Goal: Task Accomplishment & Management: Manage account settings

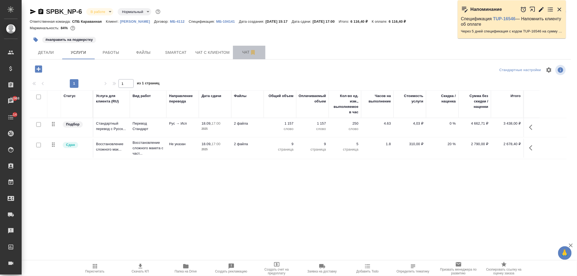
click at [240, 53] on span "Чат" at bounding box center [249, 52] width 26 height 7
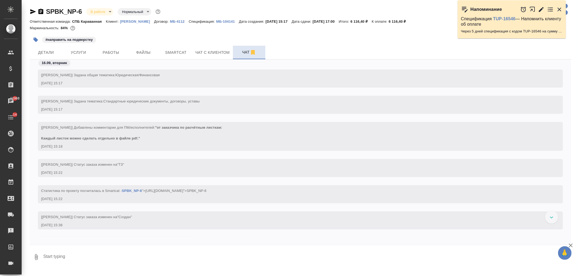
scroll to position [1573, 0]
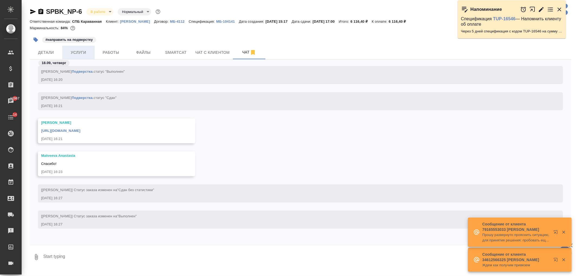
click at [82, 51] on span "Услуги" at bounding box center [79, 52] width 26 height 7
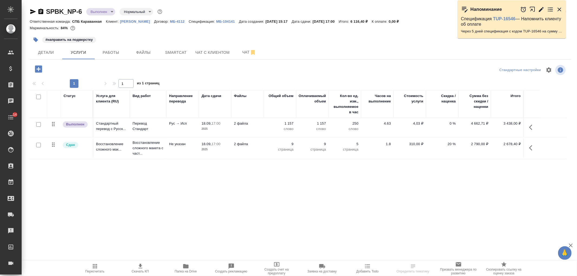
click at [190, 267] on span "Папка на Drive" at bounding box center [186, 268] width 39 height 10
click at [240, 56] on button "Чат" at bounding box center [249, 53] width 32 height 14
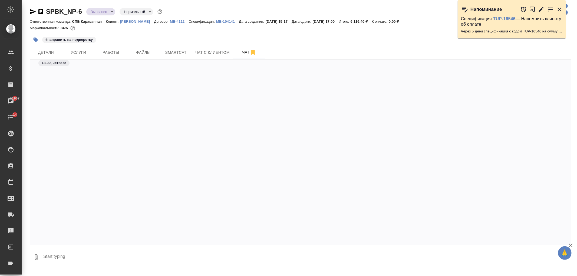
scroll to position [1573, 0]
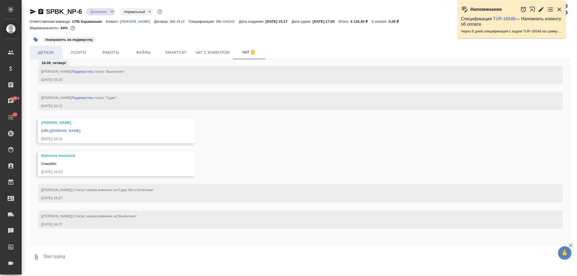
click at [40, 58] on button "Детали" at bounding box center [46, 53] width 32 height 14
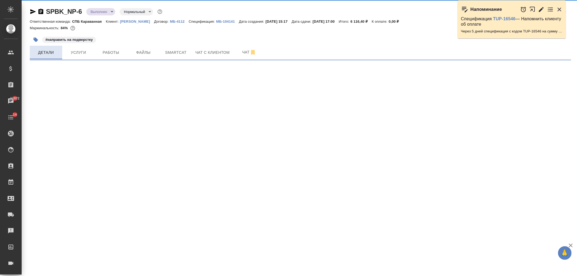
select select "RU"
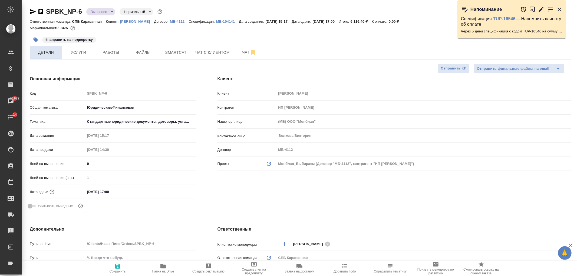
type textarea "x"
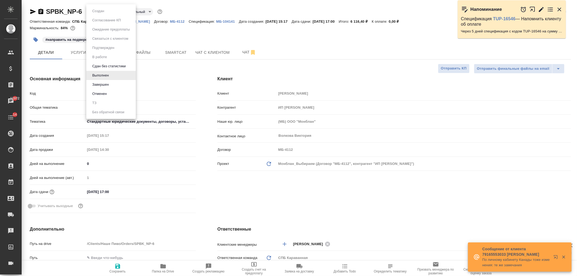
click at [107, 12] on body "🙏 .cls-1 fill:#fff; AWATERA Ivanova Arina Клиенты Спецификации Заказы 11972 Чат…" at bounding box center [288, 138] width 577 height 276
click at [115, 87] on li "Завершен" at bounding box center [111, 84] width 50 height 9
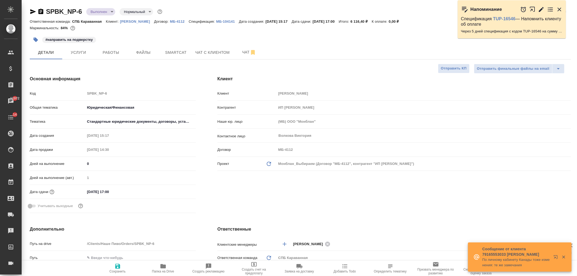
type textarea "x"
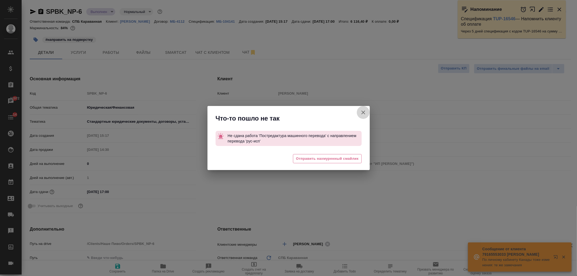
click at [364, 108] on button "Клиент не указал номер" at bounding box center [363, 112] width 13 height 13
type textarea "x"
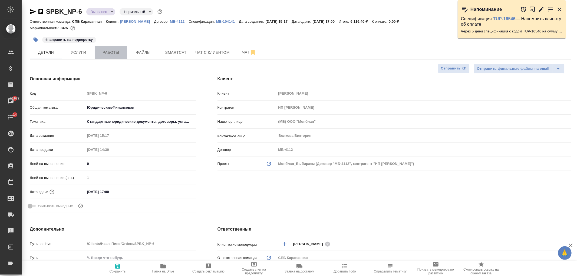
click at [111, 57] on button "Работы" at bounding box center [111, 53] width 32 height 14
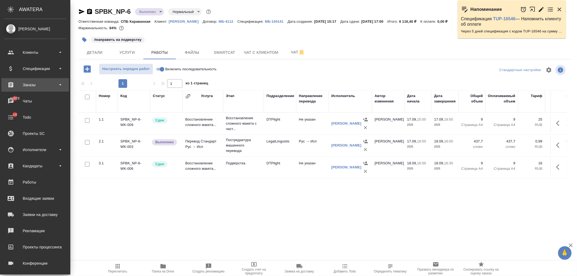
click at [34, 85] on div "Заказы" at bounding box center [35, 85] width 62 height 8
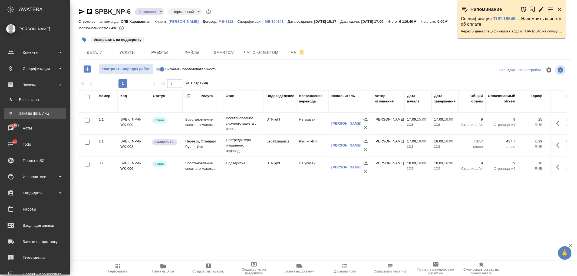
click at [44, 112] on div "Заказы физ. лиц" at bounding box center [35, 113] width 57 height 5
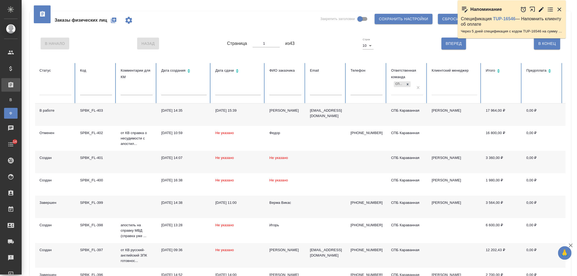
drag, startPoint x: 577, startPoint y: 67, endPoint x: 577, endPoint y: 98, distance: 31.1
click at [577, 98] on div "Заказы физических лиц Закрепить заголовки Сохранить настройки Сбросить все наст…" at bounding box center [300, 182] width 556 height 364
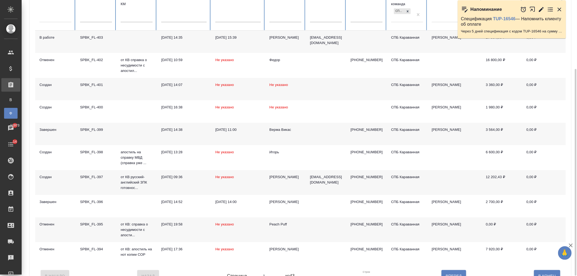
scroll to position [92, 0]
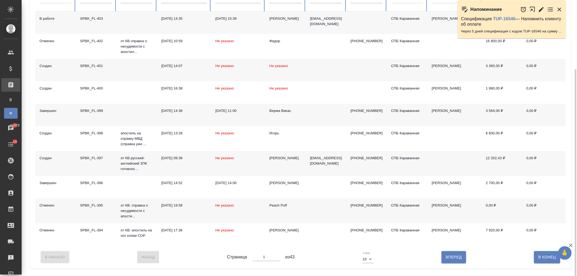
click at [466, 264] on div "В Начало Назад Страница 1 из 43 Строк 10 10 Вперед В Конец" at bounding box center [300, 257] width 531 height 23
click at [457, 261] on span "Вперед" at bounding box center [454, 257] width 16 height 7
type input "2"
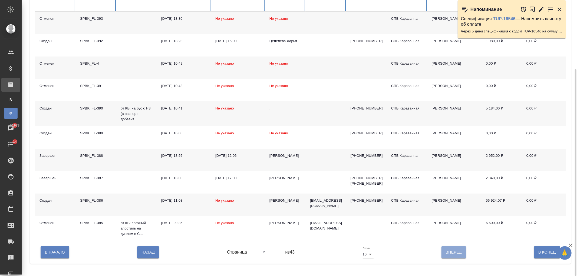
click at [455, 256] on span "Вперед" at bounding box center [454, 252] width 16 height 7
type input "3"
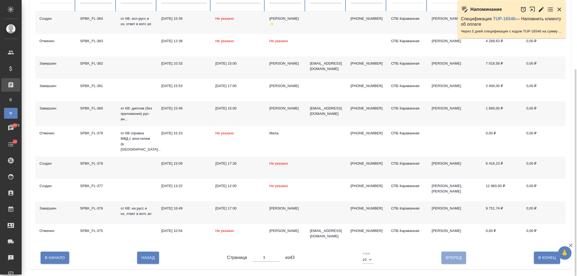
click at [455, 257] on span "Вперед" at bounding box center [454, 258] width 16 height 7
type input "4"
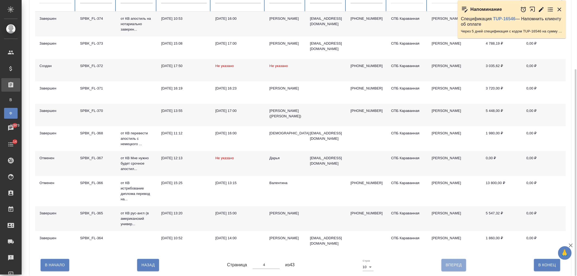
click at [457, 267] on button "Вперед" at bounding box center [454, 265] width 25 height 12
type input "5"
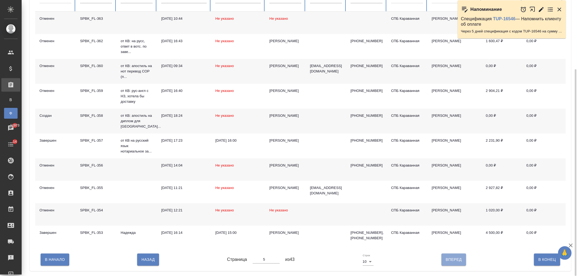
click at [458, 266] on button "Вперед" at bounding box center [454, 260] width 25 height 12
type input "6"
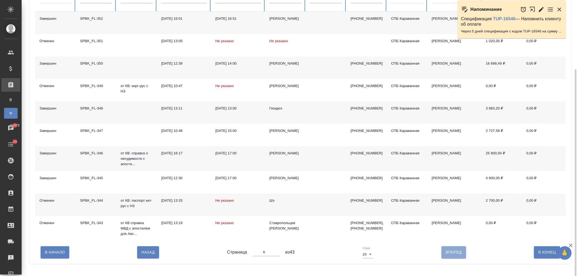
click at [454, 256] on span "Вперед" at bounding box center [454, 252] width 16 height 7
type input "7"
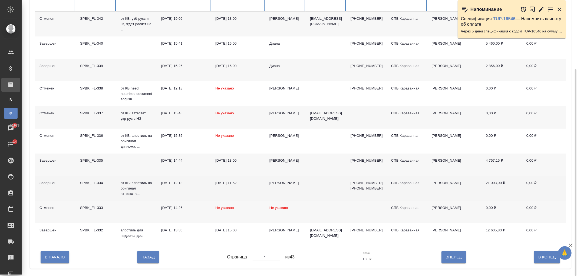
click at [170, 183] on div "09.07.2025, 12:13" at bounding box center [183, 183] width 45 height 5
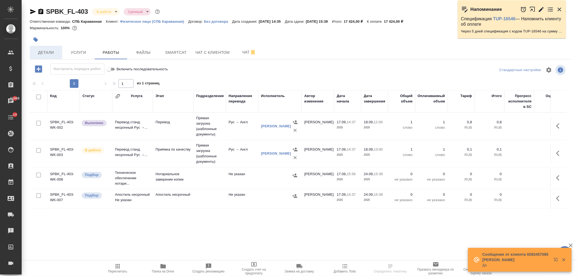
click at [47, 56] on span "Детали" at bounding box center [46, 52] width 26 height 7
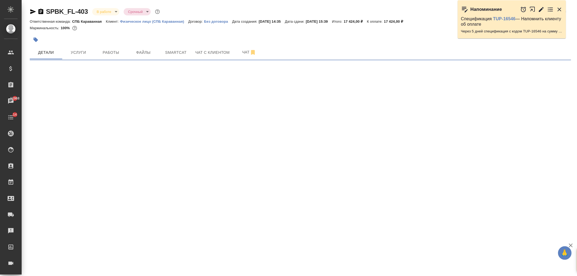
select select "RU"
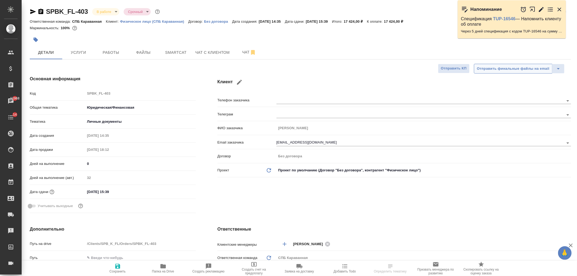
type textarea "x"
click at [380, 184] on div "Клиент Телефон заказчика Телеграм ФИО заказчика Елизавета Виноградова Email зак…" at bounding box center [395, 145] width 376 height 161
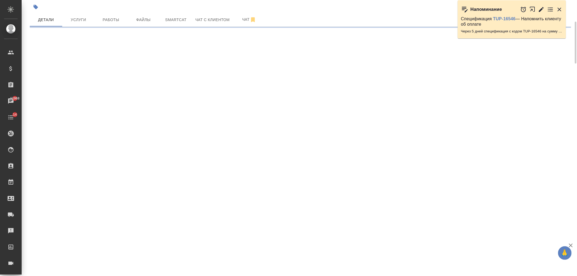
select select "RU"
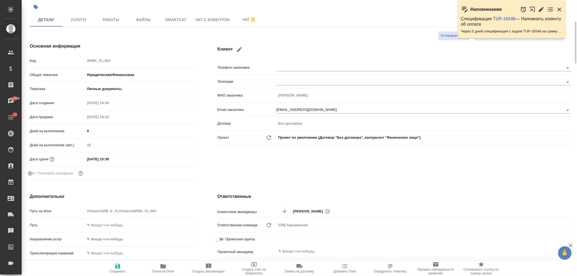
type textarea "x"
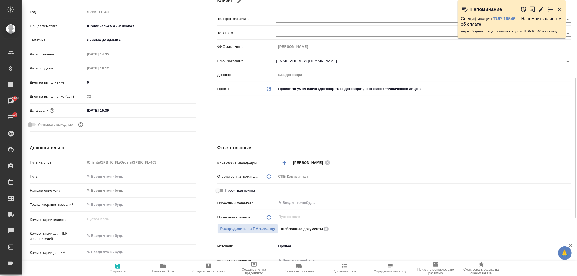
scroll to position [114, 0]
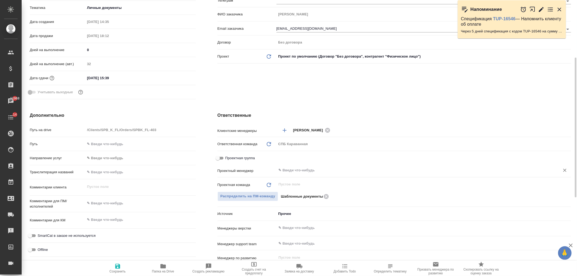
click at [298, 168] on input "text" at bounding box center [414, 170] width 273 height 6
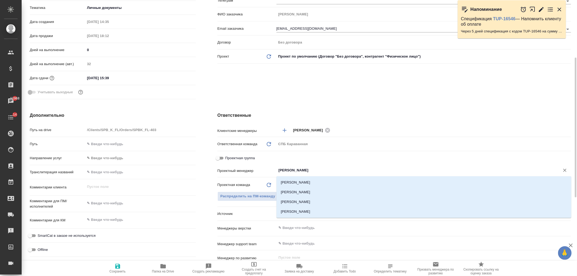
type input "Ивано"
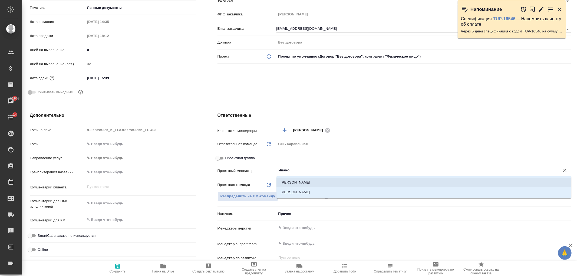
click at [306, 184] on li "[PERSON_NAME]" at bounding box center [424, 183] width 295 height 10
type textarea "x"
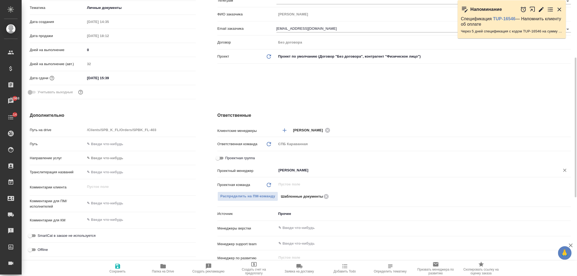
type input "[PERSON_NAME]"
click at [117, 263] on icon "button" at bounding box center [118, 266] width 6 height 6
type textarea "x"
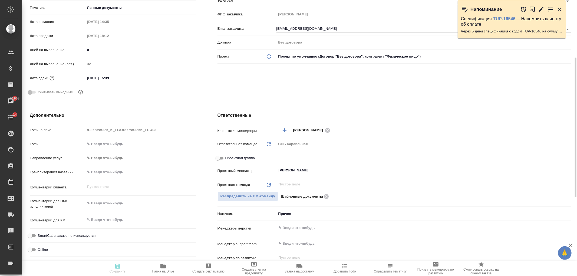
type textarea "x"
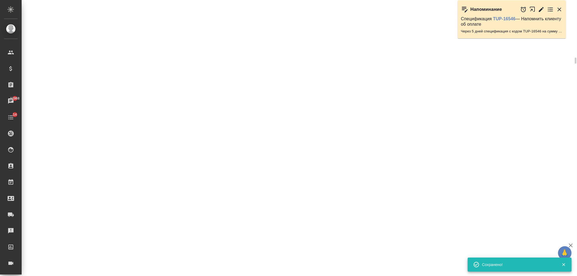
select select "RU"
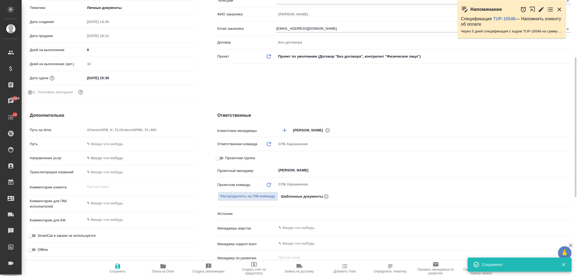
type textarea "x"
click at [308, 93] on div "Клиент Телефон заказчика Телеграм ФИО заказчика Елизавета Виноградова Email зак…" at bounding box center [395, 31] width 376 height 161
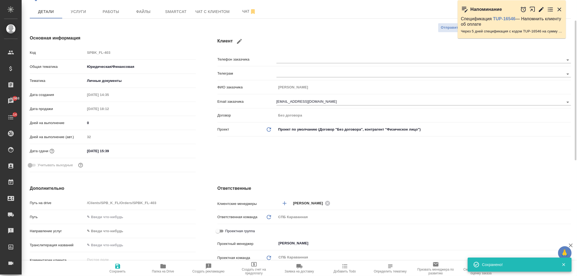
scroll to position [0, 0]
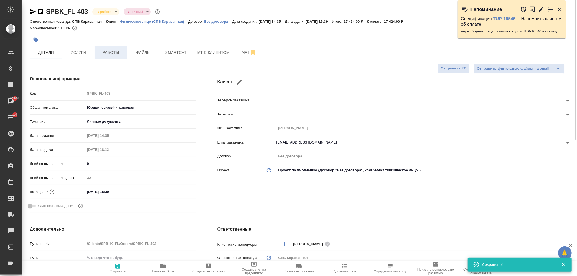
click at [109, 52] on span "Работы" at bounding box center [111, 52] width 26 height 7
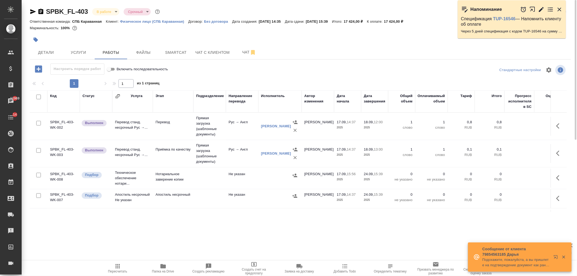
click at [553, 130] on button "button" at bounding box center [559, 126] width 13 height 13
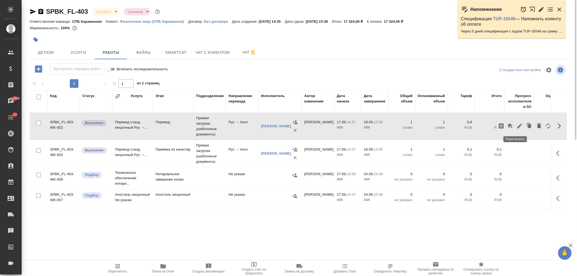
click at [518, 129] on button "button" at bounding box center [519, 126] width 9 height 13
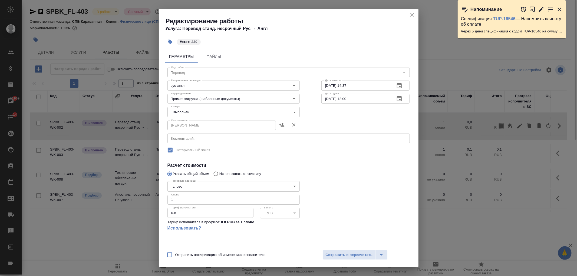
click at [188, 200] on input "1" at bounding box center [234, 200] width 132 height 10
type input "400"
click at [333, 256] on span "Сохранить и пересчитать" at bounding box center [349, 255] width 47 height 6
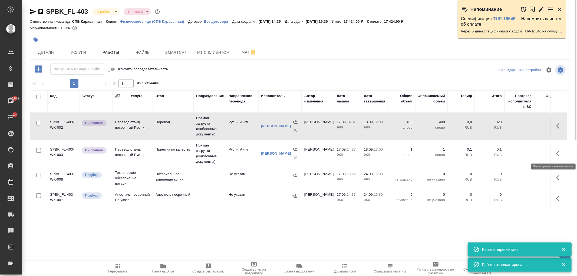
click at [557, 155] on icon "button" at bounding box center [560, 153] width 6 height 6
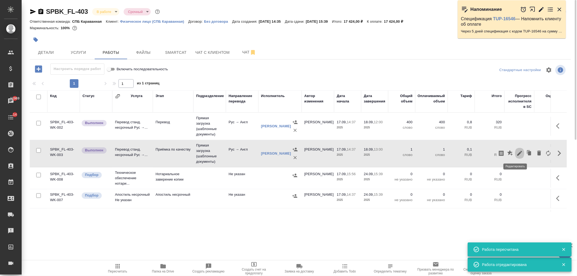
click at [518, 155] on icon "button" at bounding box center [520, 153] width 6 height 6
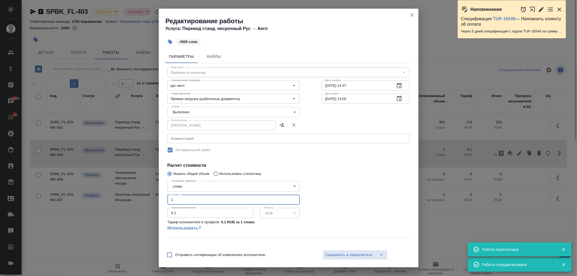
drag, startPoint x: 185, startPoint y: 201, endPoint x: 143, endPoint y: 192, distance: 42.9
click at [143, 192] on div "Редактирование работы Услуга: Перевод станд. несрочный Рус → Англ #505 слов Пар…" at bounding box center [288, 138] width 577 height 276
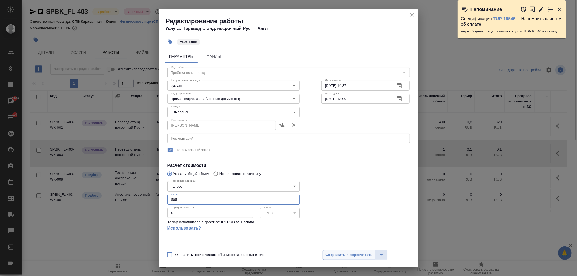
type input "505"
click at [349, 257] on span "Сохранить и пересчитать" at bounding box center [349, 255] width 47 height 6
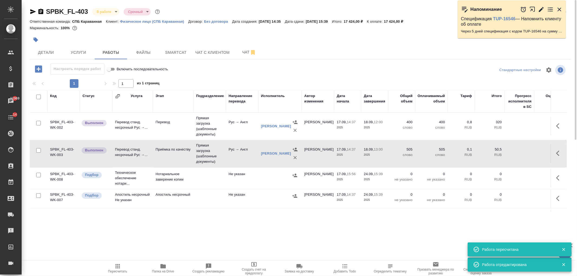
click at [256, 126] on td "Рус → Англ" at bounding box center [242, 126] width 32 height 19
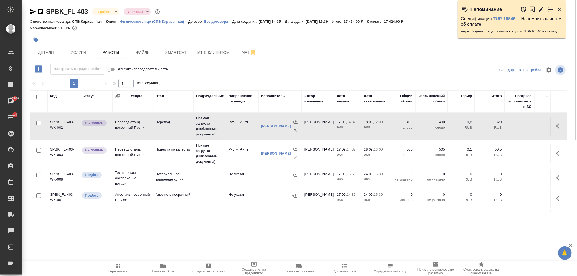
click at [30, 8] on icon "button" at bounding box center [33, 11] width 6 height 6
click at [130, 52] on span "Файлы" at bounding box center [143, 52] width 26 height 7
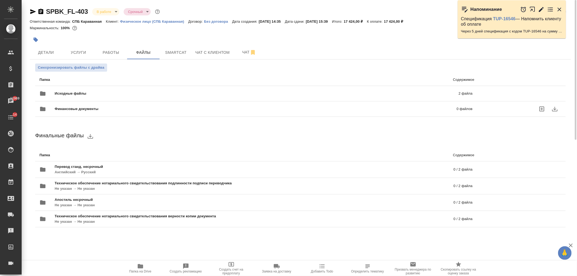
click at [79, 99] on div "Финансовые документы 0 файлов" at bounding box center [256, 109] width 444 height 24
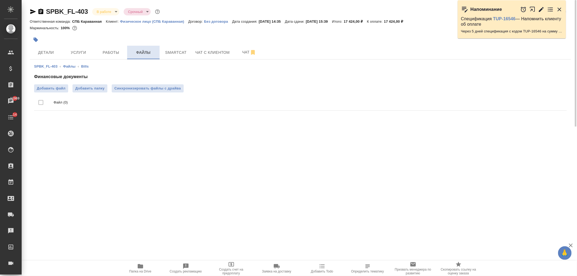
click at [137, 51] on span "Файлы" at bounding box center [143, 52] width 26 height 7
click at [118, 51] on span "Работы" at bounding box center [111, 52] width 26 height 7
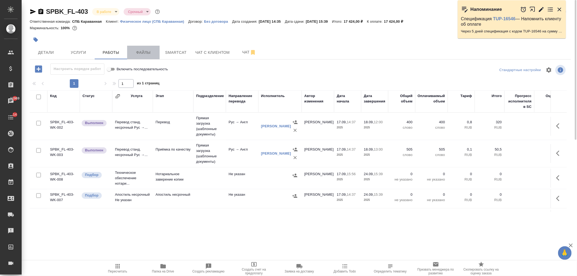
click at [139, 52] on span "Файлы" at bounding box center [143, 52] width 26 height 7
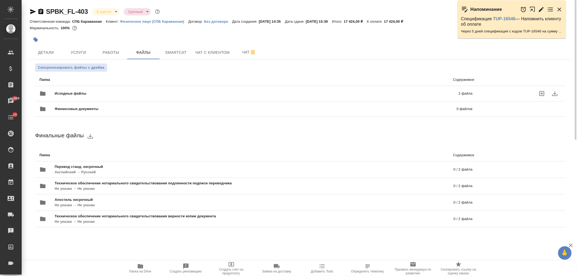
click at [110, 92] on span "Исходные файлы" at bounding box center [164, 93] width 218 height 5
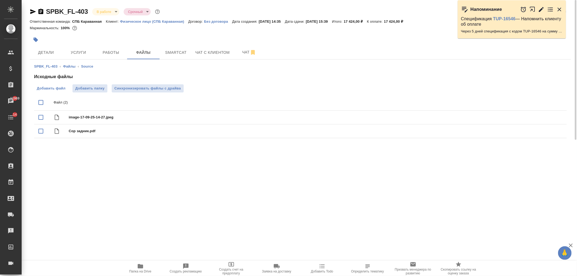
click at [62, 87] on span "Добавить файл" at bounding box center [51, 88] width 29 height 5
click at [0, 0] on input "Добавить файл" at bounding box center [0, 0] width 0 height 0
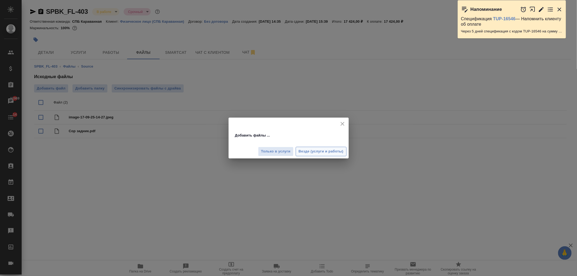
click at [315, 151] on span "Везде (услуги и работы)" at bounding box center [321, 152] width 45 height 6
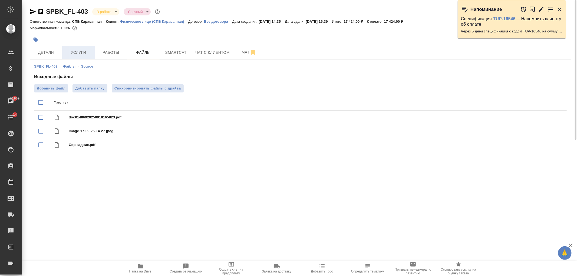
click at [73, 51] on span "Услуги" at bounding box center [79, 52] width 26 height 7
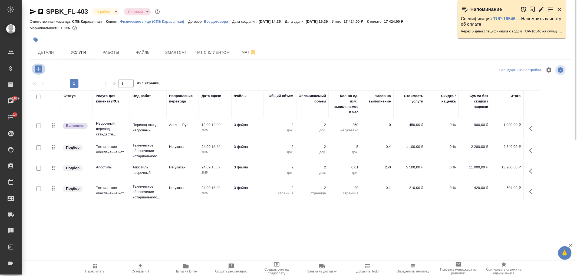
click at [39, 69] on icon "button" at bounding box center [38, 68] width 9 height 9
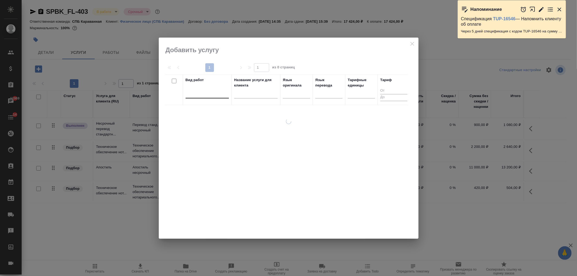
click at [210, 98] on div at bounding box center [207, 93] width 43 height 10
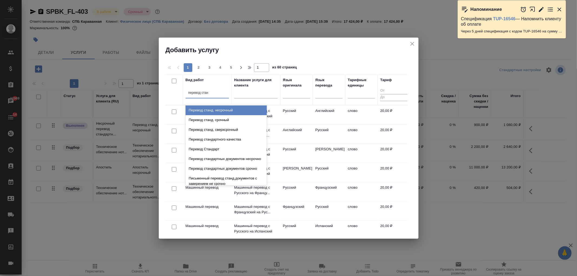
type input "перевод станд"
click at [218, 107] on div "Перевод станд. несрочный" at bounding box center [226, 111] width 81 height 10
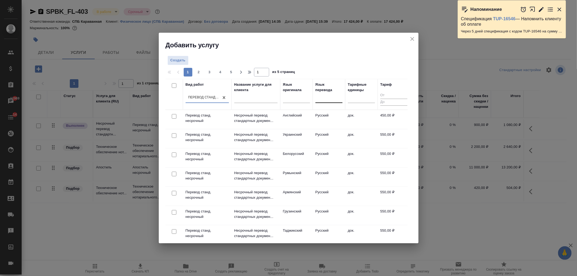
click at [332, 99] on div at bounding box center [329, 98] width 27 height 8
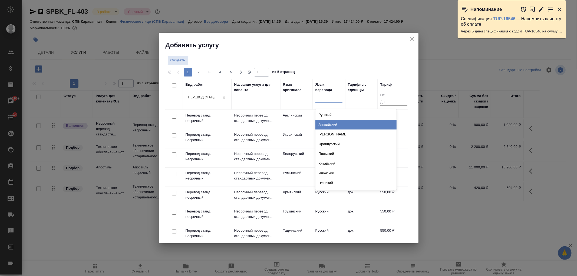
click at [327, 122] on div "Английский" at bounding box center [356, 125] width 81 height 10
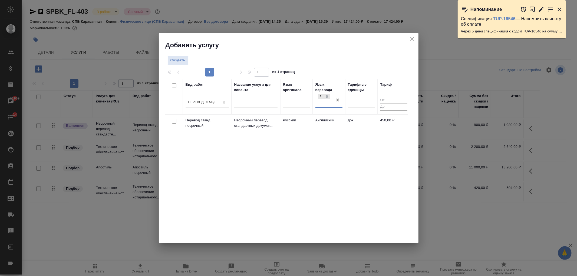
click at [174, 121] on input "checkbox" at bounding box center [174, 121] width 5 height 5
checkbox input "true"
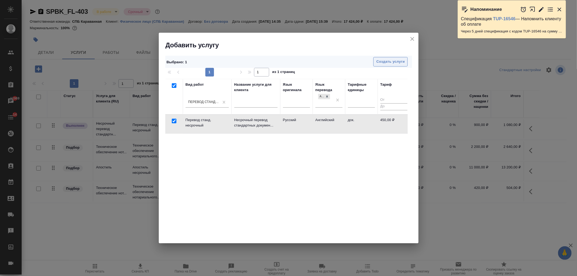
click at [403, 60] on span "Создать услуги" at bounding box center [391, 62] width 28 height 6
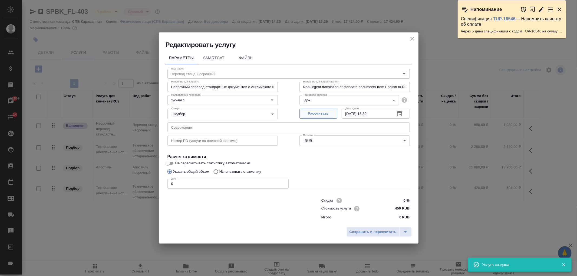
click at [322, 109] on div "Рассчитать" at bounding box center [319, 113] width 38 height 13
click at [180, 180] on input "0" at bounding box center [228, 184] width 121 height 10
type input "1"
click at [364, 233] on span "Сохранить и пересчитать" at bounding box center [373, 232] width 47 height 6
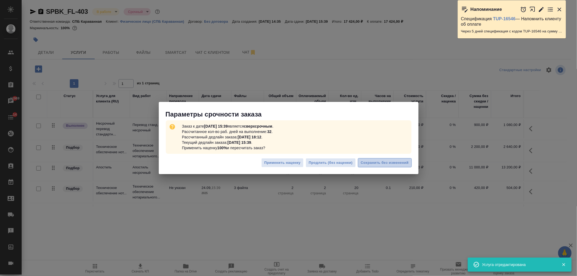
click at [383, 165] on span "Сохранить без изменений" at bounding box center [385, 163] width 48 height 6
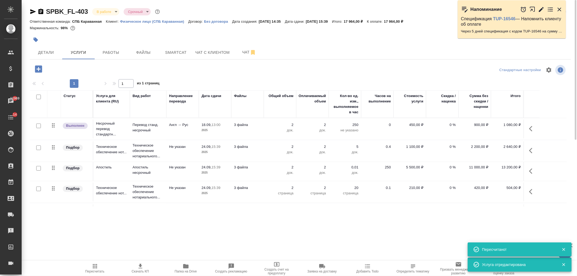
scroll to position [18, 0]
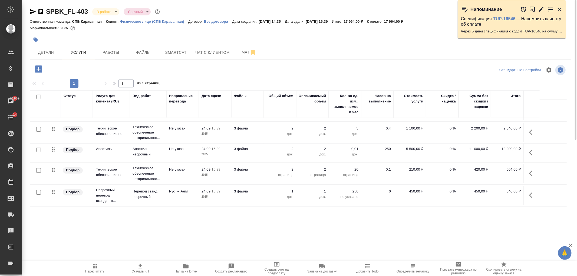
click at [532, 196] on icon "button" at bounding box center [533, 195] width 6 height 6
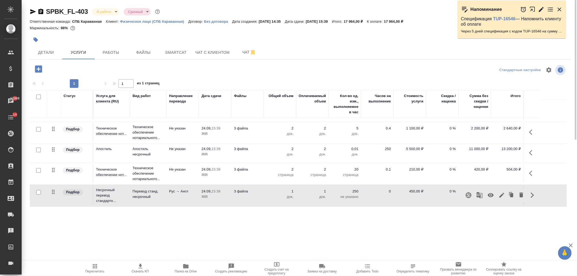
click at [493, 196] on icon "button" at bounding box center [491, 196] width 6 height 4
click at [100, 49] on span "Работы" at bounding box center [111, 52] width 26 height 7
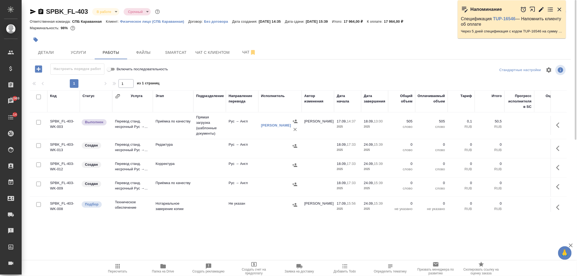
scroll to position [69, 0]
click at [37, 147] on input "checkbox" at bounding box center [38, 146] width 5 height 5
checkbox input "true"
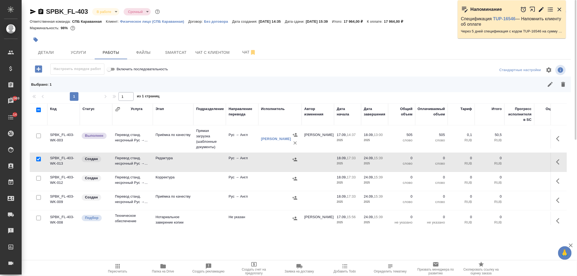
click at [39, 180] on input "checkbox" at bounding box center [38, 178] width 5 height 5
checkbox input "true"
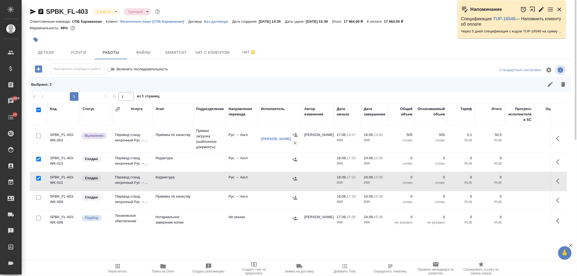
click at [567, 86] on icon "button" at bounding box center [563, 84] width 6 height 6
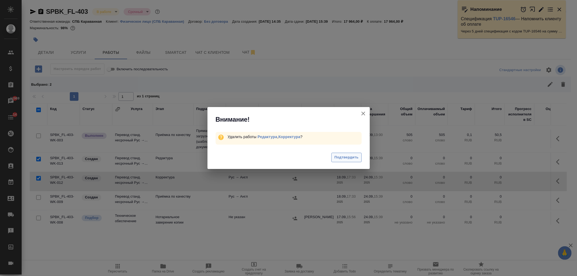
click at [345, 156] on span "Подтвердить" at bounding box center [347, 158] width 24 height 6
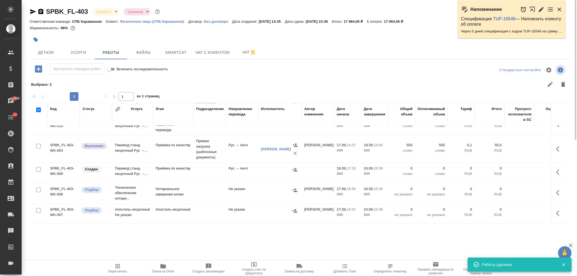
scroll to position [55, 0]
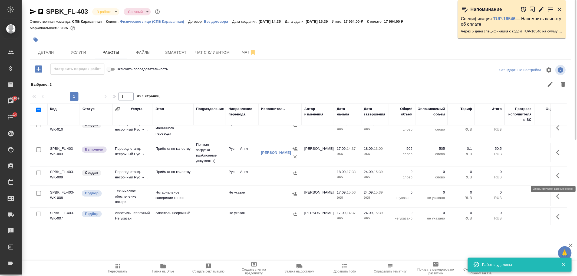
click at [557, 175] on icon "button" at bounding box center [558, 175] width 3 height 5
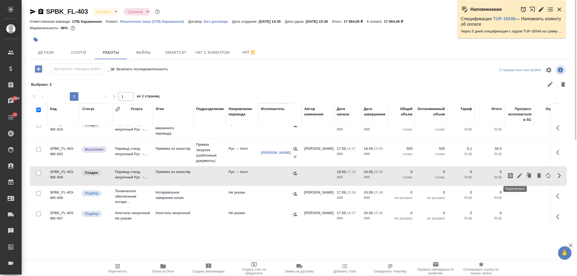
click at [517, 177] on icon "button" at bounding box center [520, 176] width 6 height 6
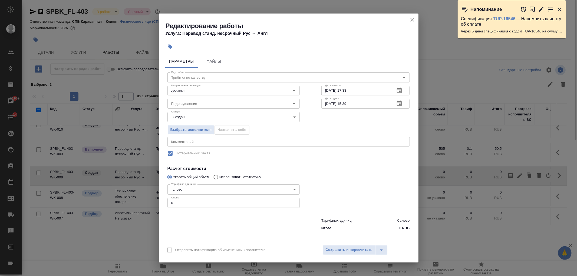
click at [177, 203] on input "0" at bounding box center [234, 203] width 132 height 10
type input "1"
click at [346, 248] on span "Сохранить и пересчитать" at bounding box center [349, 250] width 47 height 6
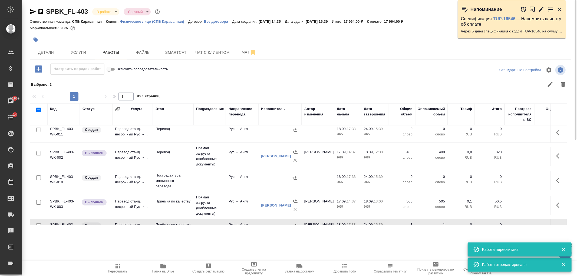
scroll to position [0, 0]
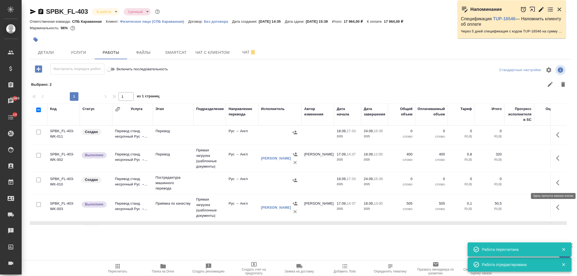
click at [553, 185] on button "button" at bounding box center [559, 183] width 13 height 13
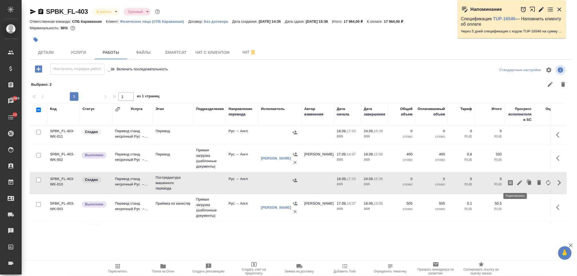
click at [518, 184] on icon "button" at bounding box center [520, 183] width 6 height 6
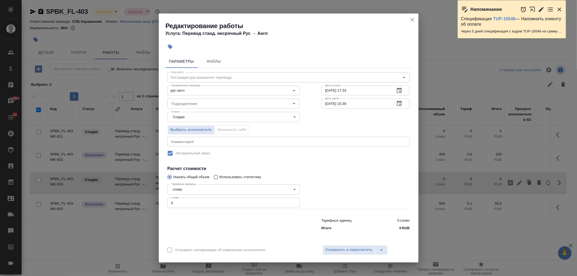
click at [188, 206] on input "0" at bounding box center [234, 203] width 132 height 10
type input "1"
click at [350, 248] on span "Сохранить и пересчитать" at bounding box center [349, 250] width 47 height 6
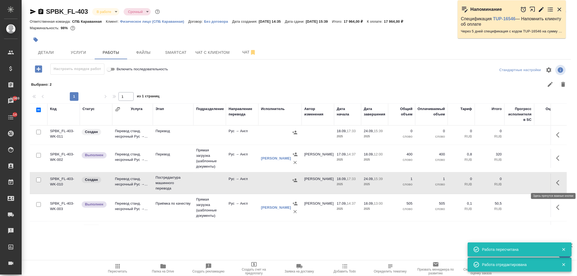
click at [557, 186] on icon "button" at bounding box center [560, 183] width 6 height 6
click at [518, 184] on icon "button" at bounding box center [520, 183] width 5 height 5
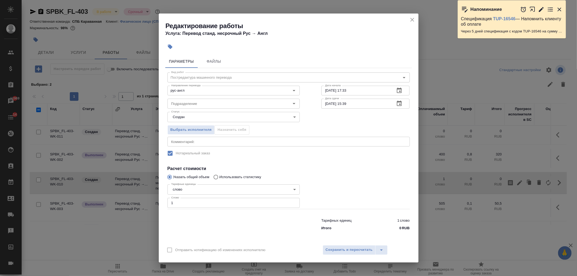
click at [416, 21] on button "close" at bounding box center [413, 20] width 8 height 8
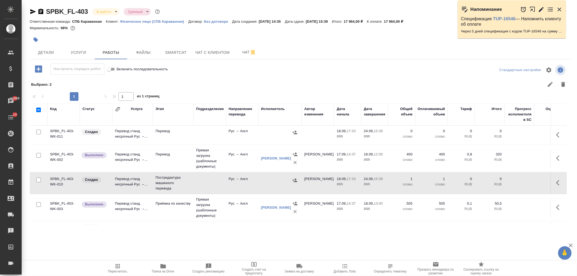
click at [557, 182] on icon "button" at bounding box center [560, 183] width 6 height 6
click at [517, 182] on icon "button" at bounding box center [520, 183] width 6 height 6
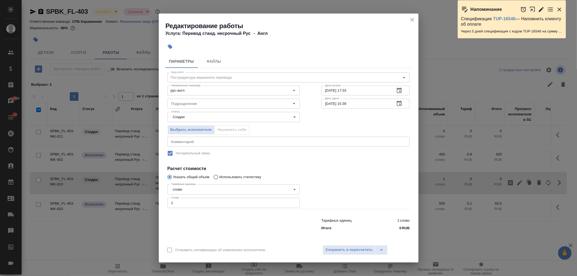
click at [211, 74] on div "Направление перевода рус-англ Направление перевода" at bounding box center [234, 90] width 154 height 35
click at [405, 79] on div "Дата начала 18.09.2025 17:33 Дата начала" at bounding box center [366, 90] width 110 height 35
click at [415, 19] on icon "close" at bounding box center [412, 20] width 6 height 6
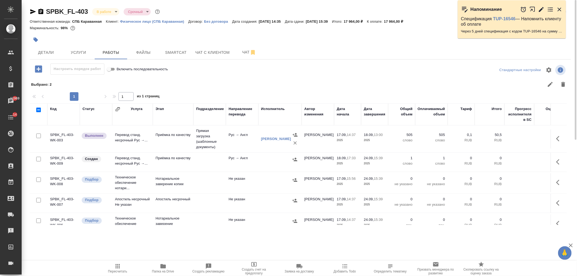
scroll to position [65, 0]
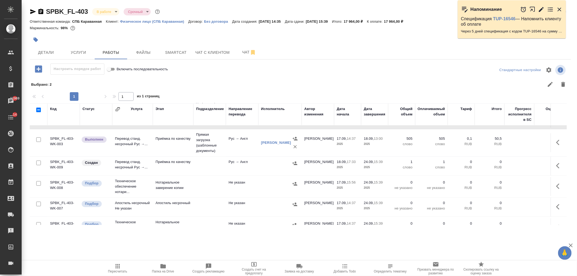
click at [37, 162] on input "checkbox" at bounding box center [38, 163] width 5 height 5
checkbox input "true"
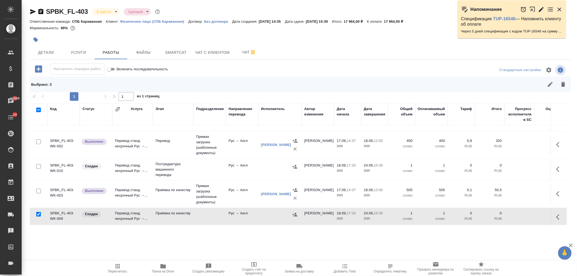
scroll to position [13, 0]
click at [39, 166] on input "checkbox" at bounding box center [38, 167] width 5 height 5
checkbox input "true"
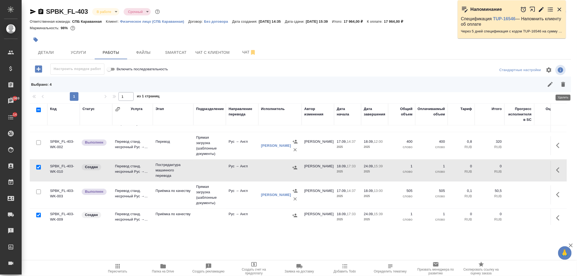
click at [566, 83] on icon "button" at bounding box center [563, 84] width 6 height 6
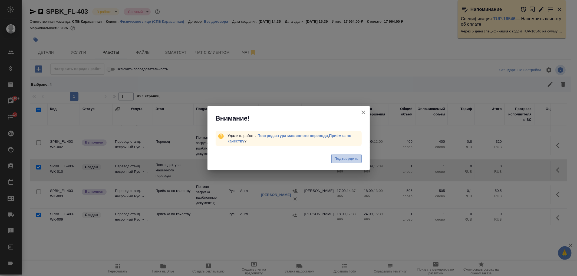
click at [353, 156] on span "Подтвердить" at bounding box center [347, 159] width 24 height 6
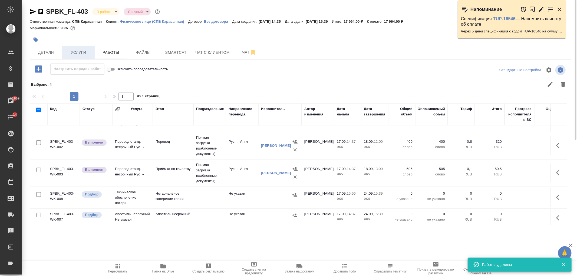
click at [85, 50] on span "Услуги" at bounding box center [79, 52] width 26 height 7
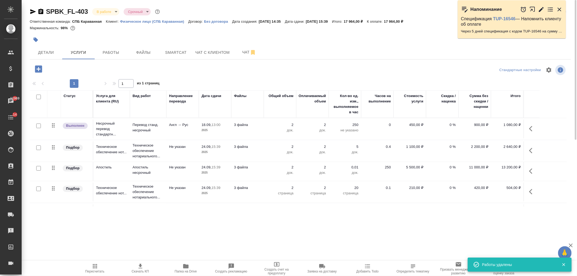
scroll to position [18, 0]
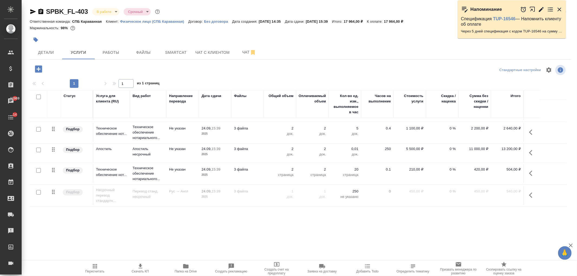
click at [39, 192] on input "checkbox" at bounding box center [38, 192] width 5 height 5
checkbox input "true"
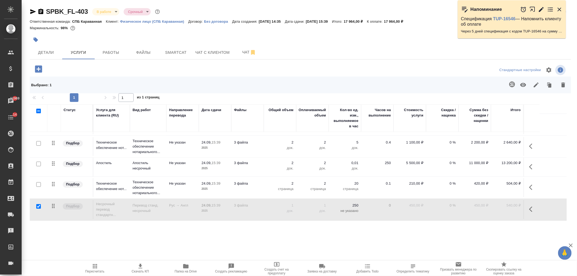
click at [564, 84] on icon "button" at bounding box center [564, 85] width 4 height 5
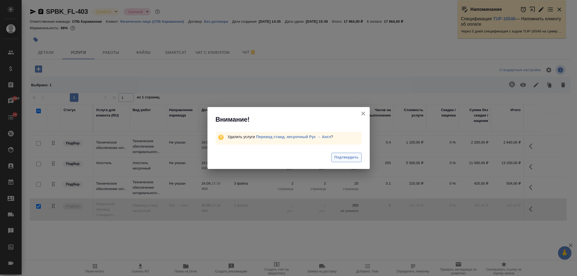
click at [351, 158] on span "Подтвердить" at bounding box center [347, 158] width 24 height 6
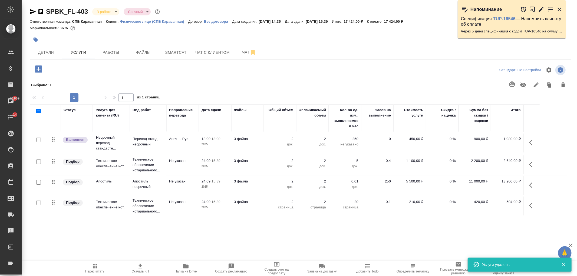
scroll to position [0, 0]
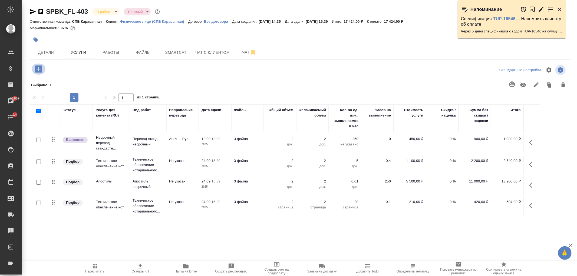
click at [39, 67] on icon "button" at bounding box center [38, 69] width 7 height 7
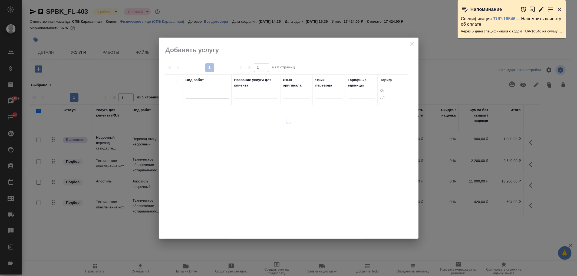
click at [221, 90] on div at bounding box center [207, 93] width 43 height 8
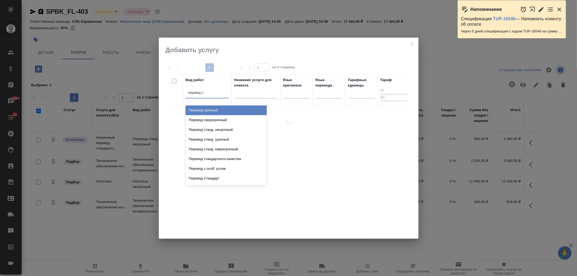
type input "перевод стан"
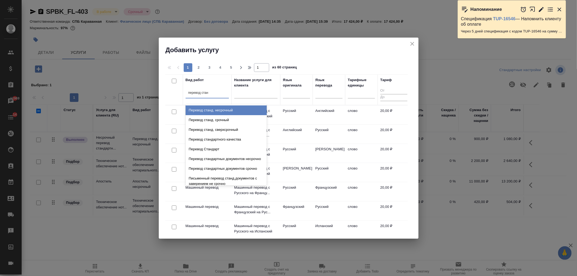
click at [233, 112] on div "Перевод станд. несрочный" at bounding box center [226, 111] width 81 height 10
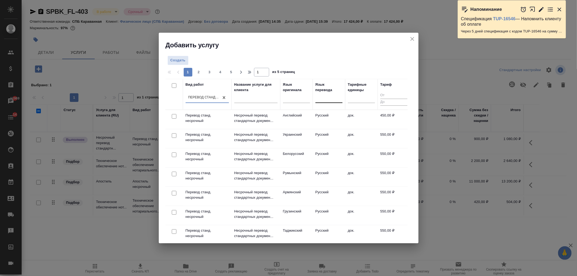
click at [321, 99] on div at bounding box center [329, 98] width 27 height 8
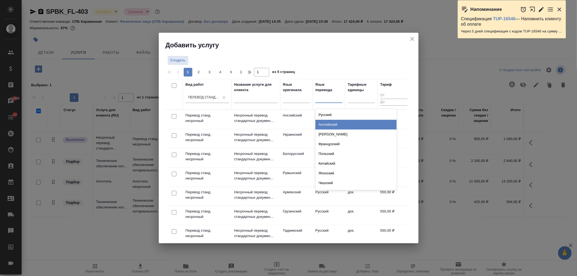
click at [333, 124] on div "Английский" at bounding box center [356, 125] width 81 height 10
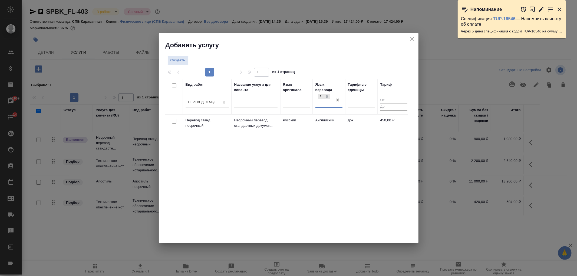
click at [174, 120] on input "checkbox" at bounding box center [174, 121] width 5 height 5
checkbox input "true"
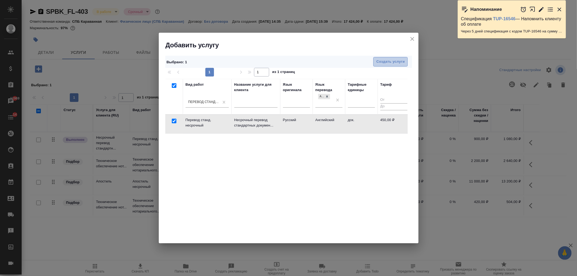
click at [388, 60] on span "Создать услуги" at bounding box center [391, 62] width 28 height 6
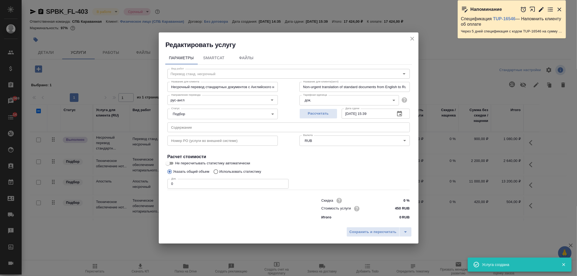
click at [184, 182] on input "0" at bounding box center [228, 184] width 121 height 10
type input "1"
click at [378, 235] on span "Сохранить и пересчитать" at bounding box center [373, 232] width 47 height 6
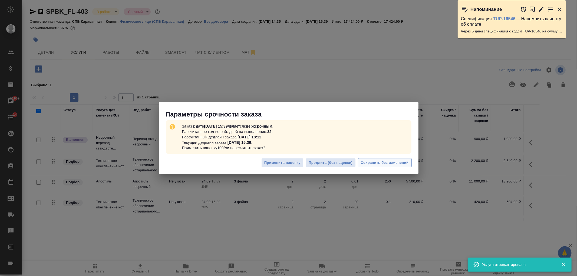
click at [390, 161] on span "Сохранить без изменений" at bounding box center [385, 163] width 48 height 6
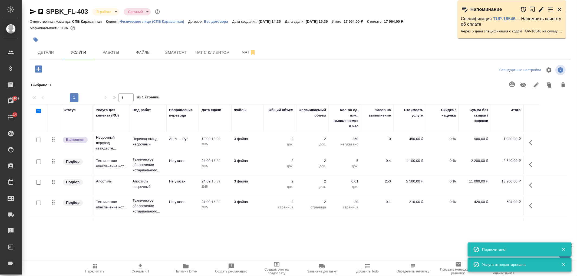
scroll to position [18, 0]
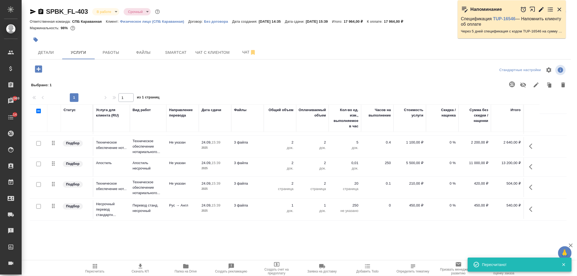
click at [531, 207] on icon "button" at bounding box center [533, 209] width 6 height 6
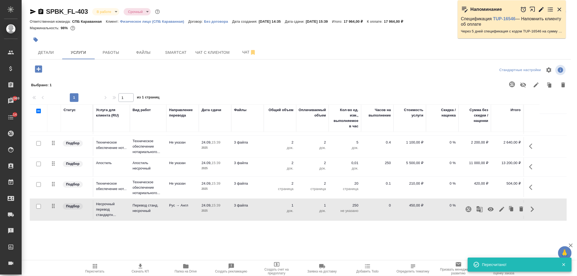
click at [492, 210] on icon "button" at bounding box center [491, 209] width 6 height 6
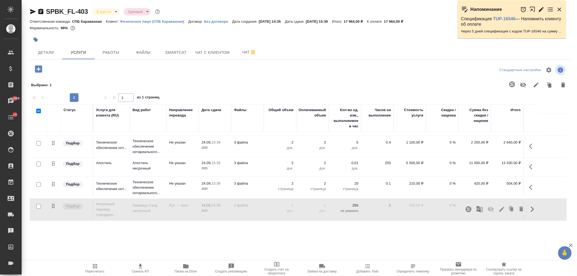
scroll to position [0, 0]
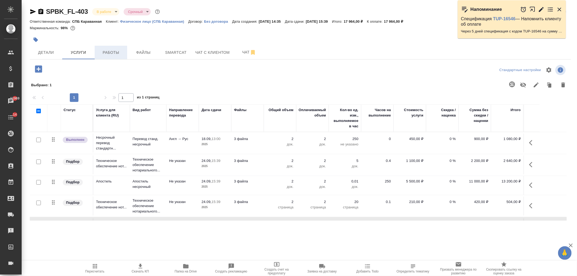
click at [112, 55] on span "Работы" at bounding box center [111, 52] width 26 height 7
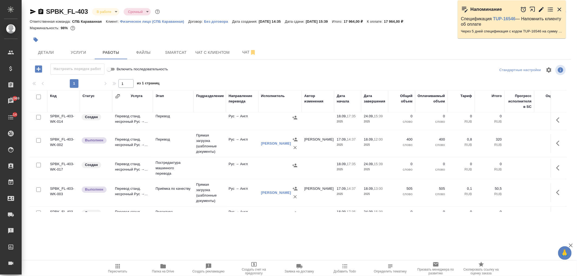
scroll to position [17, 0]
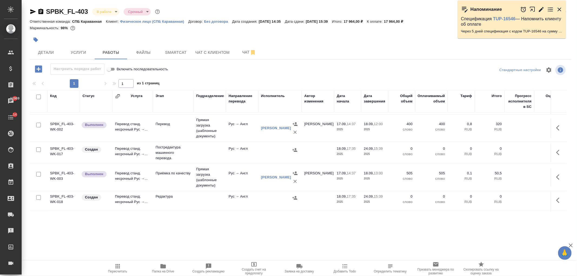
click at [39, 150] on input "checkbox" at bounding box center [38, 150] width 5 height 5
checkbox input "true"
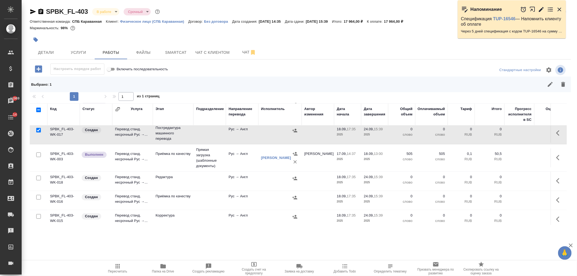
scroll to position [72, 0]
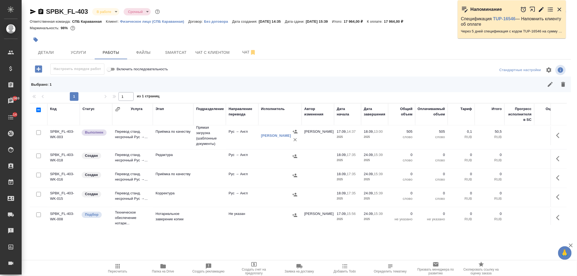
click at [38, 156] on input "checkbox" at bounding box center [38, 156] width 5 height 5
checkbox input "true"
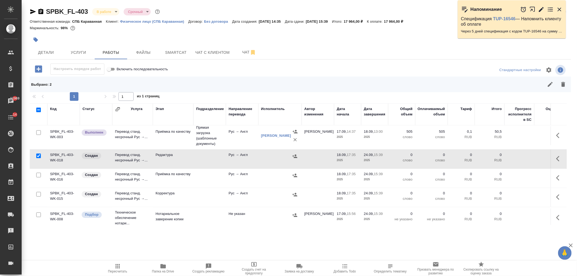
click at [39, 194] on input "checkbox" at bounding box center [38, 194] width 5 height 5
checkbox input "true"
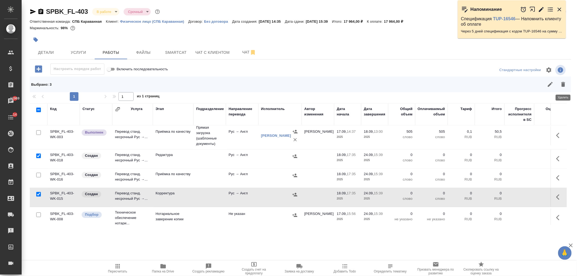
click at [564, 85] on icon "button" at bounding box center [564, 84] width 4 height 5
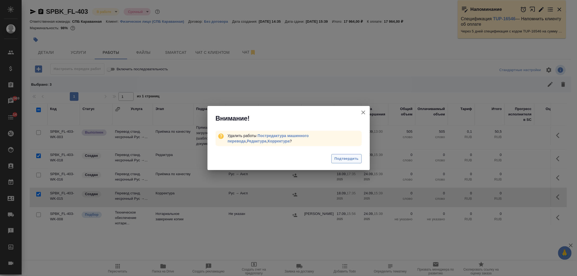
click at [345, 160] on span "Подтвердить" at bounding box center [347, 159] width 24 height 6
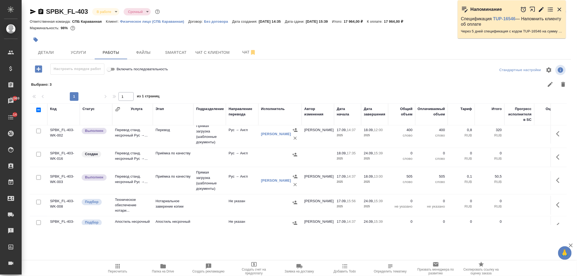
scroll to position [0, 0]
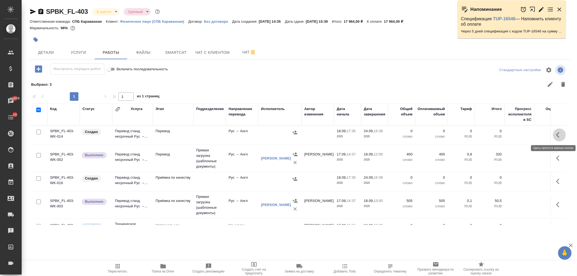
click at [557, 134] on icon "button" at bounding box center [560, 135] width 6 height 6
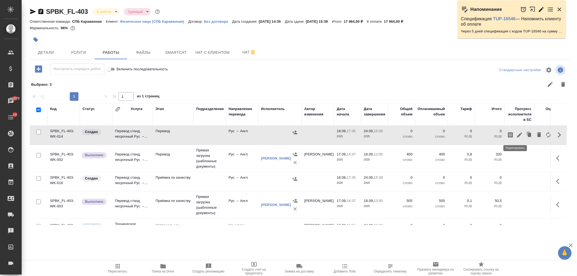
click at [517, 136] on icon "button" at bounding box center [520, 135] width 6 height 6
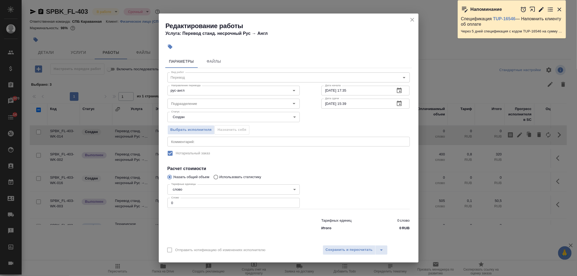
click at [182, 201] on input "0" at bounding box center [234, 203] width 132 height 10
type input "1"
click at [345, 248] on span "Сохранить и пересчитать" at bounding box center [349, 250] width 47 height 6
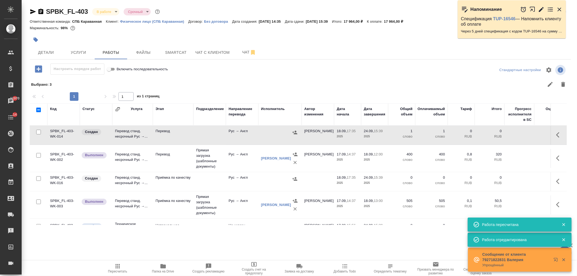
click at [557, 183] on icon "button" at bounding box center [560, 181] width 6 height 6
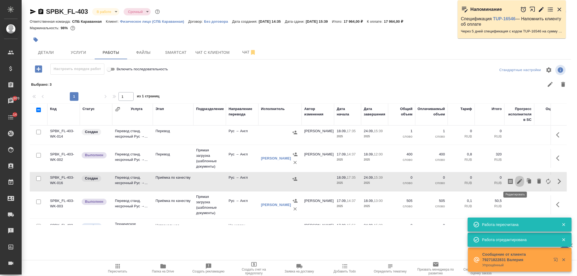
click at [517, 181] on icon "button" at bounding box center [520, 181] width 6 height 6
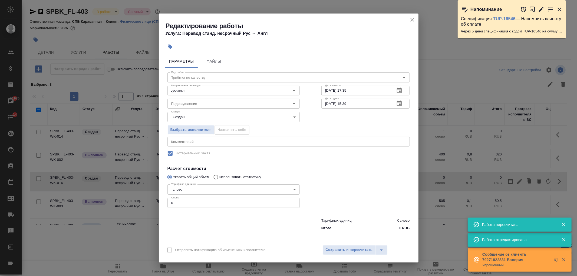
click at [178, 207] on input "0" at bounding box center [234, 203] width 132 height 10
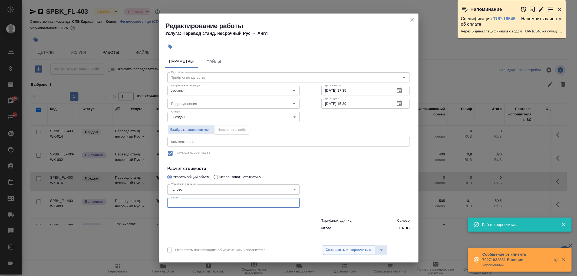
type input "1"
click at [339, 252] on span "Сохранить и пересчитать" at bounding box center [349, 250] width 47 height 6
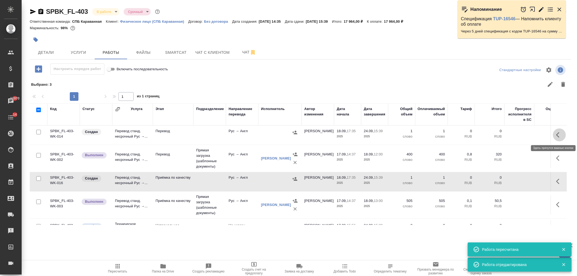
click at [557, 134] on icon "button" at bounding box center [560, 135] width 6 height 6
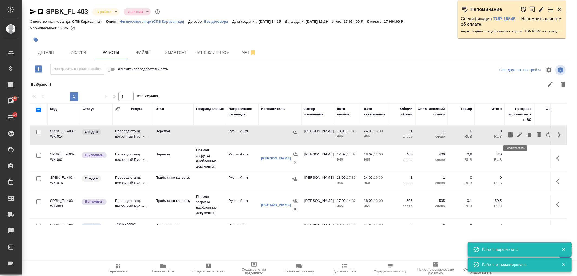
click at [518, 136] on icon "button" at bounding box center [520, 135] width 5 height 5
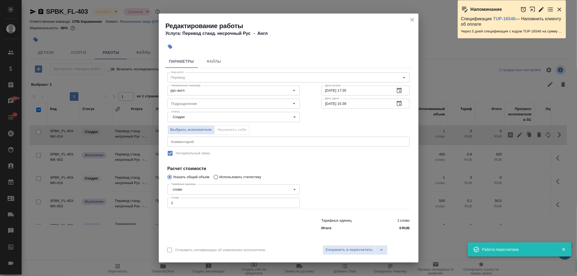
click at [228, 118] on body "🙏 .cls-1 fill:#fff; AWATERA Ivanova Arina Клиенты Спецификации Заказы 11970 Чат…" at bounding box center [288, 138] width 577 height 276
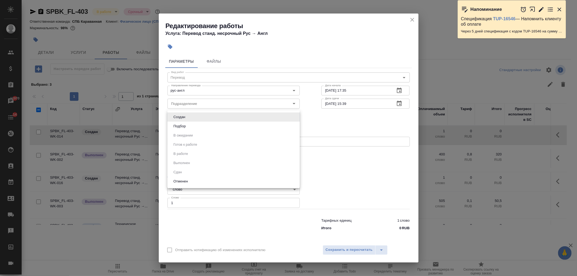
click at [226, 127] on li "Подбор" at bounding box center [234, 126] width 132 height 9
type input "recruiting"
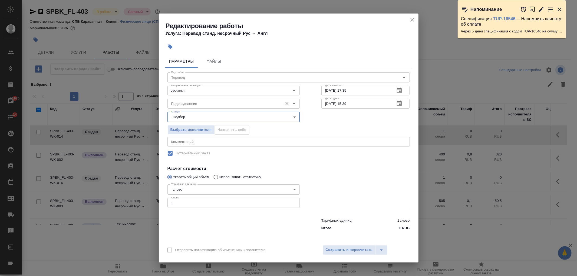
click at [213, 102] on input "Подразделение" at bounding box center [224, 103] width 111 height 6
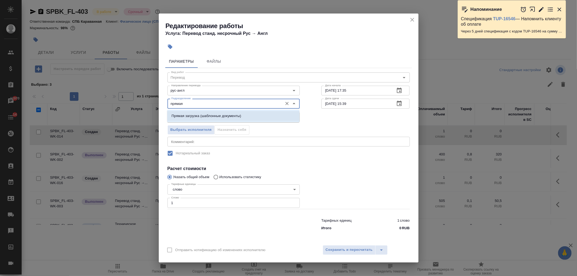
click at [221, 119] on p "Прямая загрузка (шаблонные документы)" at bounding box center [207, 115] width 70 height 5
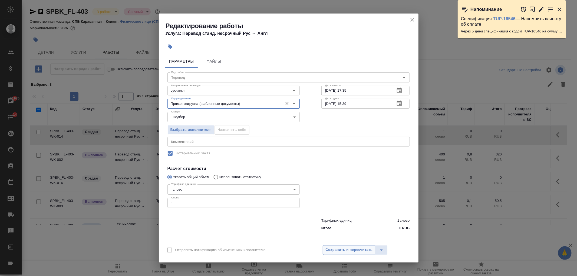
type input "Прямая загрузка (шаблонные документы)"
click at [337, 252] on span "Сохранить и пересчитать" at bounding box center [349, 250] width 47 height 6
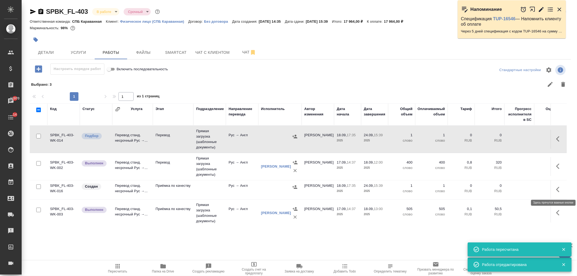
click at [557, 188] on icon "button" at bounding box center [560, 190] width 6 height 6
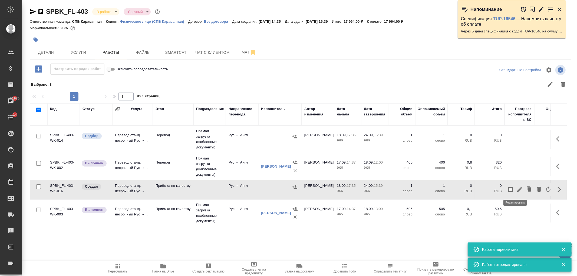
click at [518, 190] on icon "button" at bounding box center [520, 189] width 5 height 5
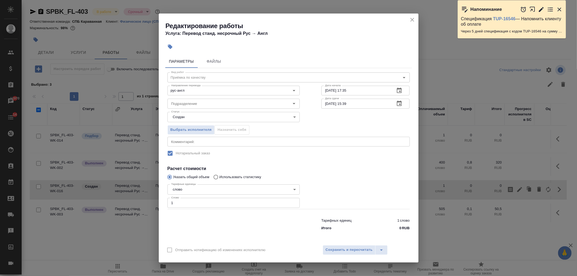
click at [202, 116] on body "🙏 .cls-1 fill:#fff; AWATERA Ivanova Arina Клиенты Спецификации Заказы 11970 Чат…" at bounding box center [288, 138] width 577 height 276
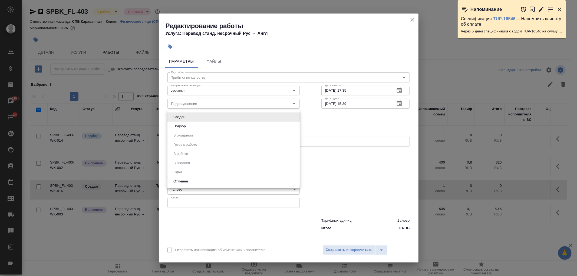
click at [202, 127] on li "Подбор" at bounding box center [234, 126] width 132 height 9
type input "recruiting"
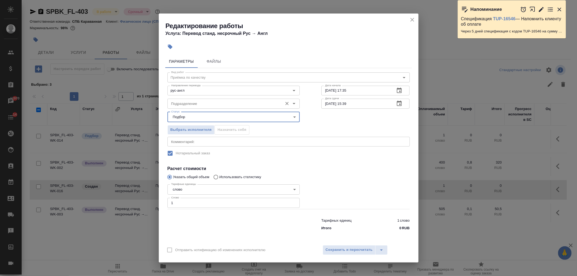
click at [214, 103] on input "Подразделение" at bounding box center [224, 103] width 111 height 6
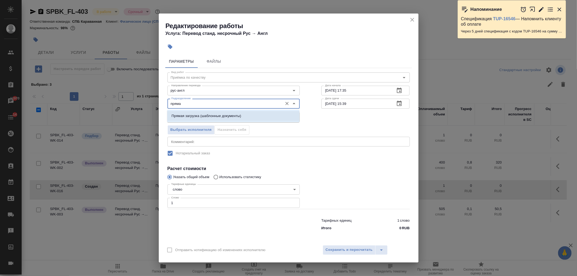
click at [232, 119] on li "Прямая загрузка (шаблонные документы)" at bounding box center [233, 116] width 132 height 10
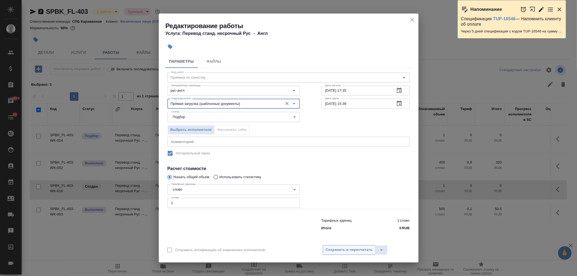
type input "Прямая загрузка (шаблонные документы)"
click at [339, 248] on span "Сохранить и пересчитать" at bounding box center [349, 250] width 47 height 6
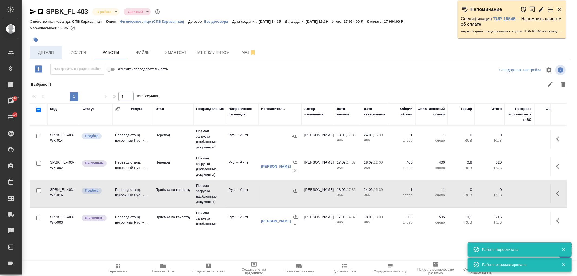
click at [49, 49] on span "Детали" at bounding box center [46, 52] width 26 height 7
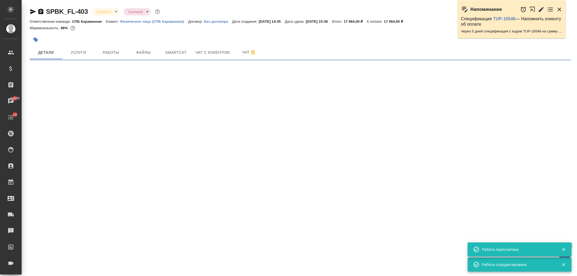
select select "RU"
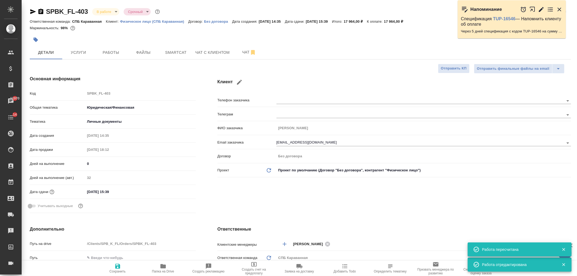
type textarea "x"
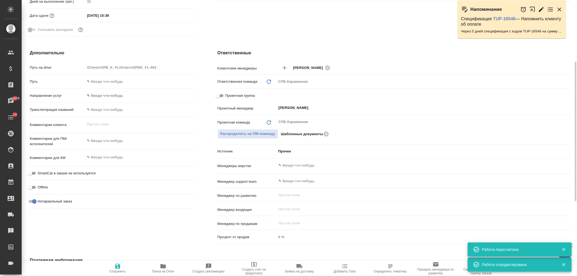
scroll to position [158, 0]
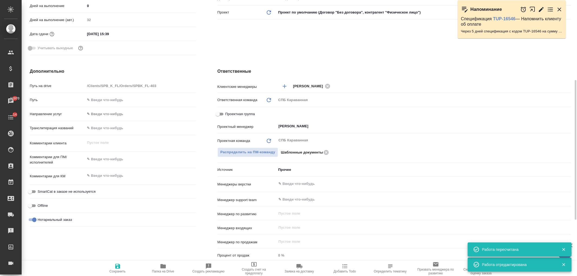
type textarea "x"
click at [120, 162] on textarea at bounding box center [140, 159] width 111 height 9
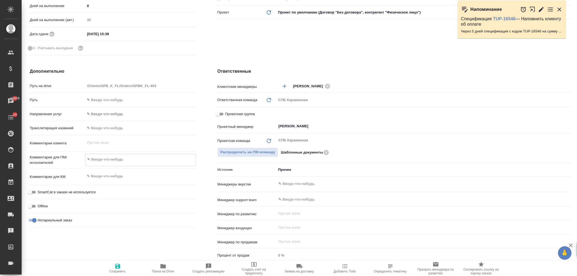
type textarea "н"
type textarea "x"
type textarea "ну"
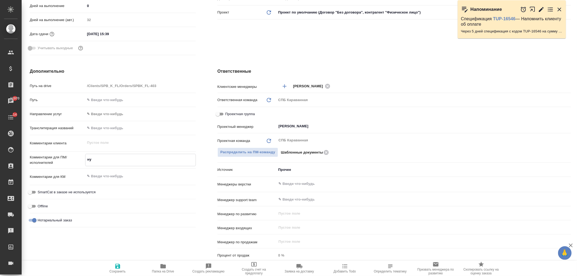
type textarea "x"
type textarea "нуж"
type textarea "x"
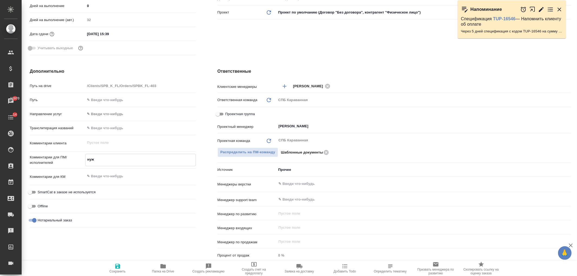
type textarea "x"
type textarea "нужен"
type textarea "x"
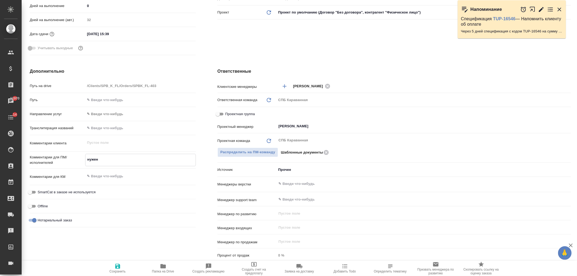
type textarea "x"
type textarea "нужен"
type textarea "x"
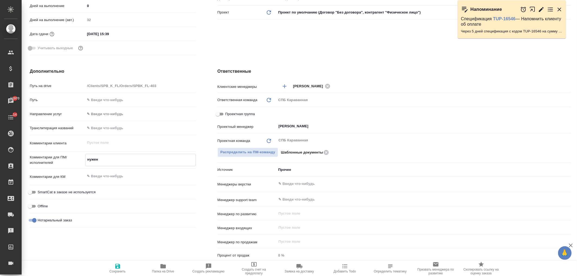
type textarea "нужен д"
type textarea "x"
type textarea "нужен до"
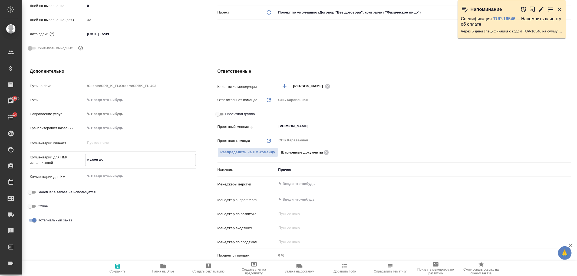
type textarea "x"
type textarea "нужен доп"
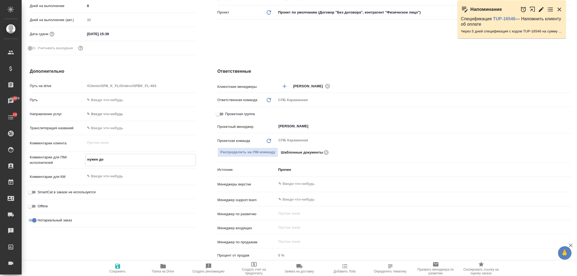
type textarea "x"
type textarea "нужен допе"
type textarea "x"
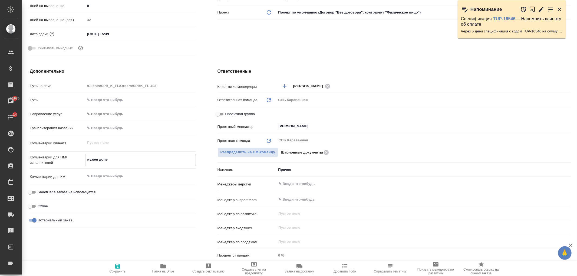
type textarea "x"
type textarea "нужен допер"
type textarea "x"
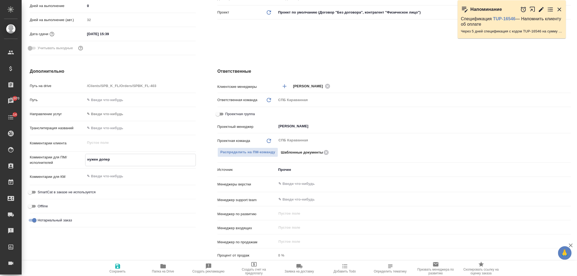
type textarea "нужен допере"
type textarea "x"
type textarea "нужен доперев"
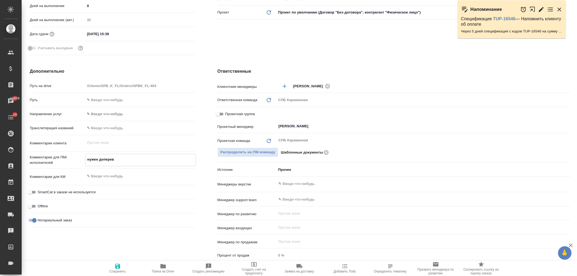
type textarea "x"
type textarea "нужен доперево"
type textarea "x"
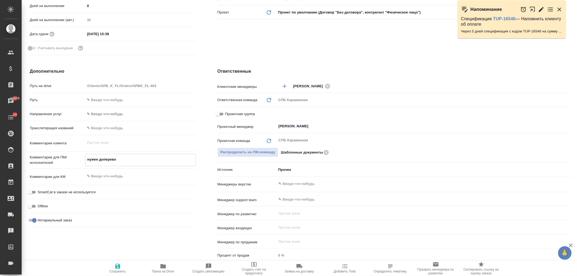
type textarea "x"
type textarea "нужен доперевод"
type textarea "x"
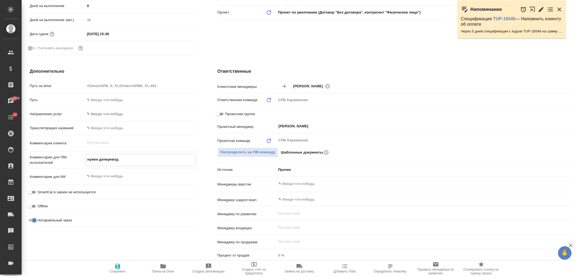
type textarea "x"
type textarea "нужен доперевод"
type textarea "x"
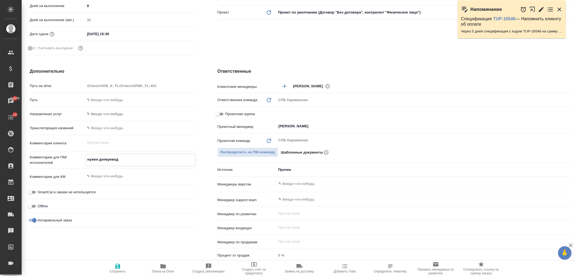
type textarea "x"
type textarea "нужен доперевод у"
type textarea "x"
type textarea "нужен доперевод"
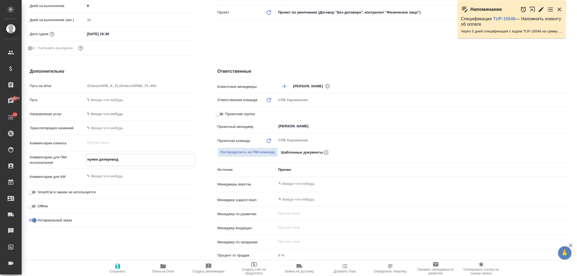
type textarea "x"
type textarea "нужен доперевод св"
type textarea "x"
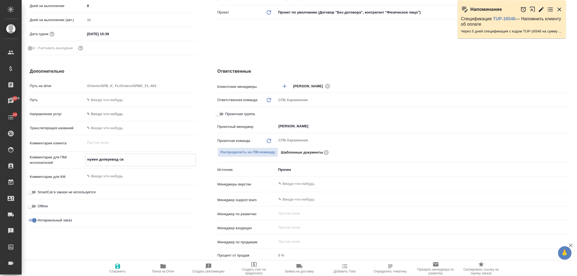
type textarea "x"
type textarea "нужен доперевод сви"
type textarea "x"
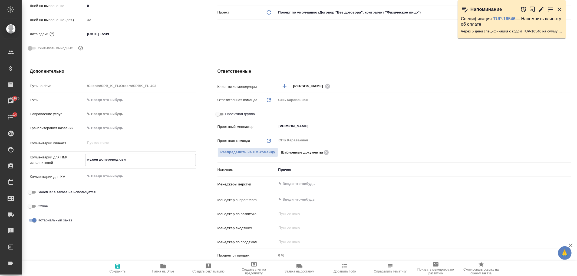
type textarea "x"
type textarea "нужен доперевод свид"
type textarea "x"
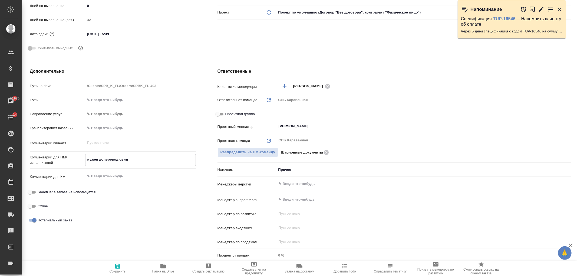
type textarea "нужен доперевод свиде"
type textarea "x"
type textarea "нужен доперевод свидет"
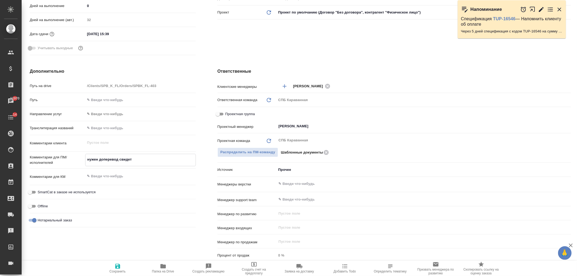
type textarea "x"
type textarea "нужен доперевод свидете"
type textarea "x"
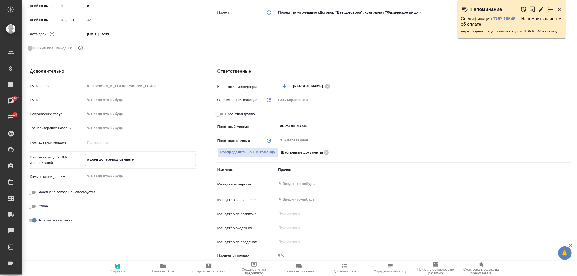
type textarea "x"
type textarea "нужен доперевод свидетел"
type textarea "x"
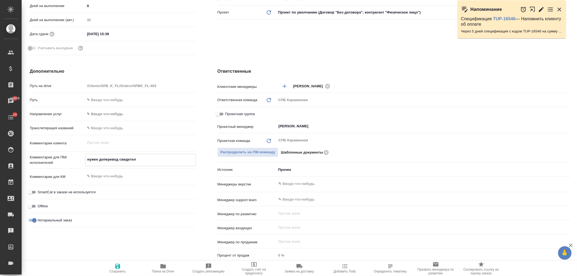
type textarea "x"
type textarea "нужен доперевод свидетель"
type textarea "x"
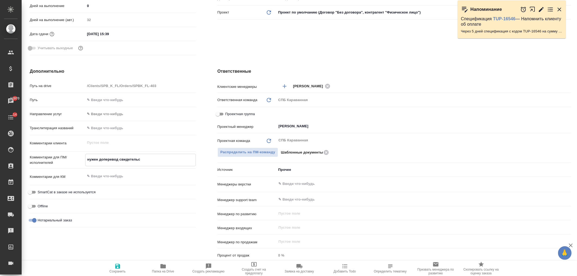
type textarea "нужен доперевод свидетельст"
type textarea "x"
type textarea "нужен доперевод свидетельства"
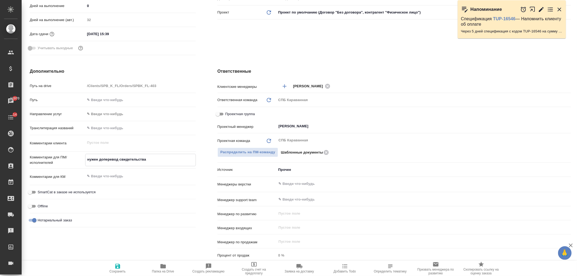
type textarea "x"
type textarea "нужен доперевод свидетельства"
type textarea "x"
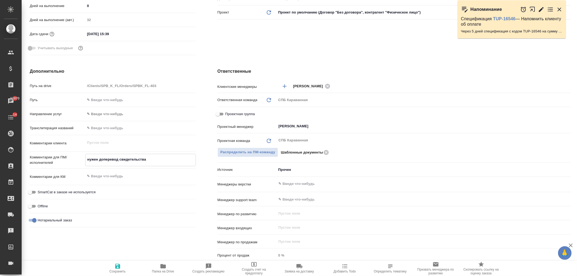
type textarea "x"
type textarea "нужен доперевод свидетельства в"
type textarea "x"
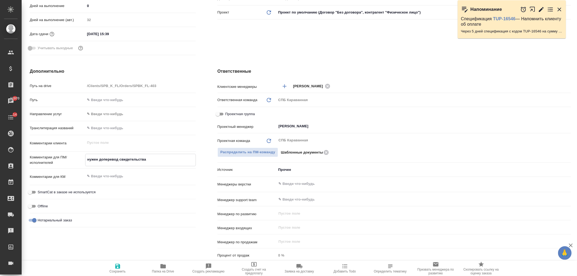
type textarea "x"
type textarea "нужен доперевод свидетельства вер"
type textarea "x"
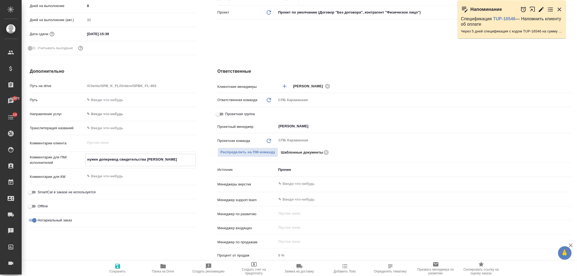
type textarea "нужен доперевод свидетельства верн"
type textarea "x"
type textarea "нужен доперевод свидетельства верно"
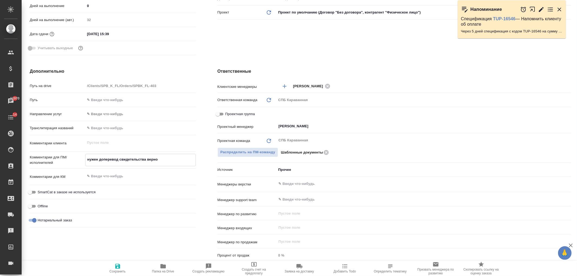
type textarea "x"
type textarea "нужен доперевод свидетельства вернос"
type textarea "x"
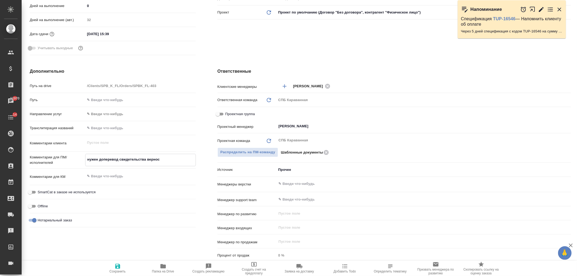
type textarea "x"
type textarea "нужен доперевод свидетельства верност"
type textarea "x"
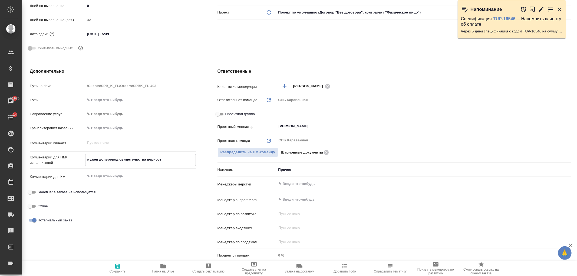
type textarea "x"
type textarea "нужен доперевод свидетельства верности"
type textarea "x"
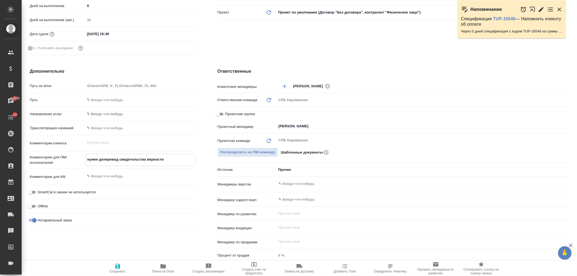
type textarea "нужен доперевод свидетельства верности"
type textarea "x"
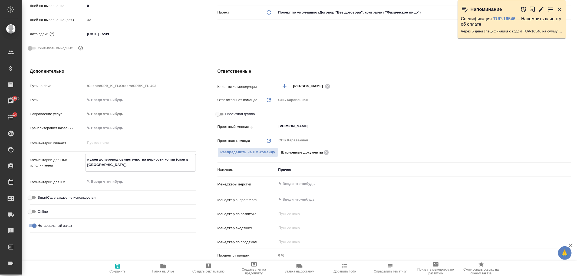
click at [119, 269] on icon "button" at bounding box center [117, 266] width 5 height 5
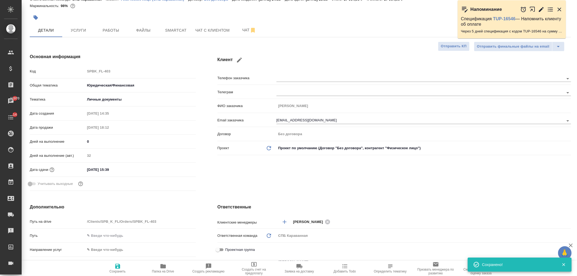
scroll to position [0, 0]
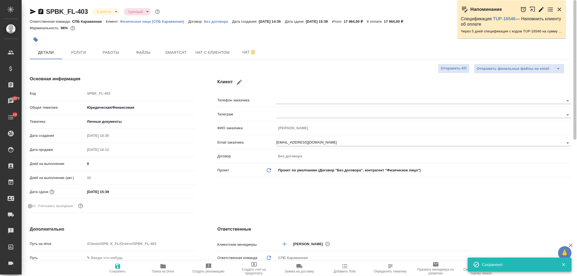
drag, startPoint x: 572, startPoint y: 173, endPoint x: 467, endPoint y: 47, distance: 164.0
click at [576, 58] on div "SPBK_FL-403 В работе inProgress Срочный urgent Кратко детали заказа Ответственн…" at bounding box center [300, 138] width 556 height 276
click at [141, 54] on span "Файлы" at bounding box center [143, 52] width 26 height 7
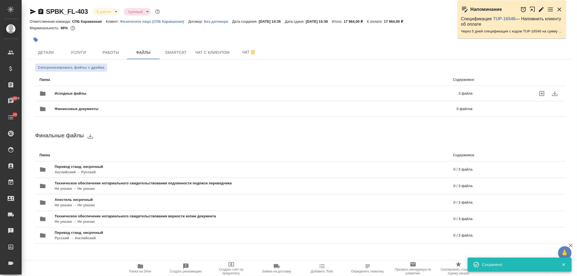
click at [140, 92] on span "Исходные файлы" at bounding box center [164, 93] width 218 height 5
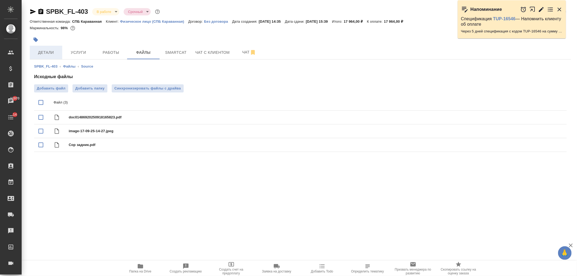
click at [48, 52] on span "Детали" at bounding box center [46, 52] width 26 height 7
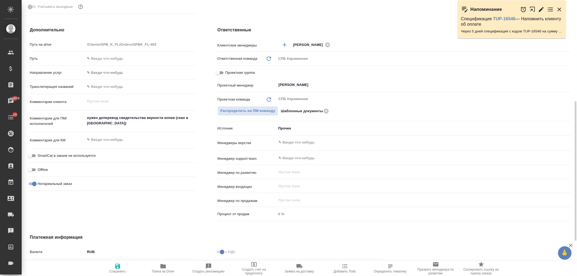
scroll to position [201, 0]
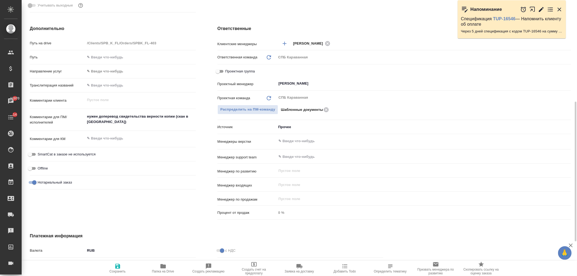
click at [155, 118] on textarea "нужен доперевод свидетельства верности копии (скан в сорсе)" at bounding box center [140, 119] width 111 height 15
click at [97, 122] on textarea "нужен доперевод свидетельства верности копии (скан в сорсе)" at bounding box center [141, 119] width 110 height 15
click at [113, 269] on span "Сохранить" at bounding box center [117, 268] width 39 height 10
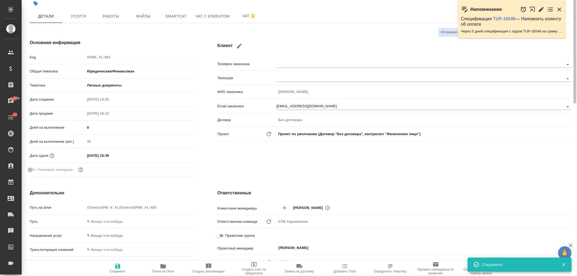
scroll to position [0, 0]
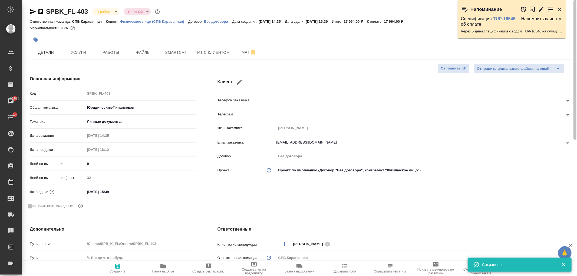
drag, startPoint x: 572, startPoint y: 183, endPoint x: 443, endPoint y: 31, distance: 199.5
click at [575, 44] on div "SPBK_FL-403 В работе inProgress Срочный urgent Кратко детали заказа Ответственн…" at bounding box center [300, 138] width 556 height 276
click at [78, 49] on span "Услуги" at bounding box center [79, 52] width 26 height 7
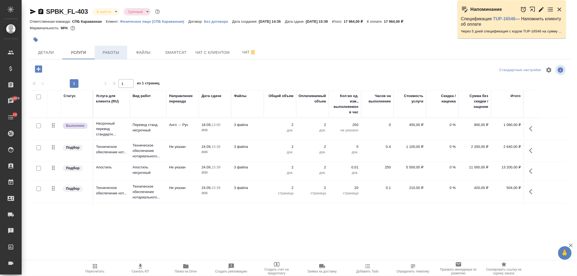
click at [104, 51] on span "Работы" at bounding box center [111, 52] width 26 height 7
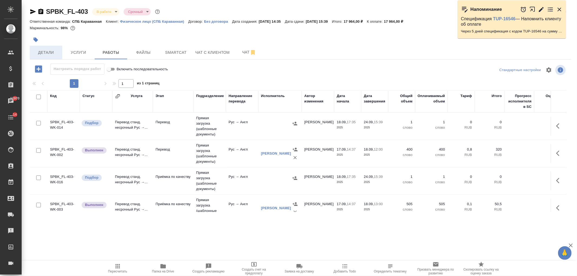
click at [61, 52] on button "Детали" at bounding box center [46, 53] width 32 height 14
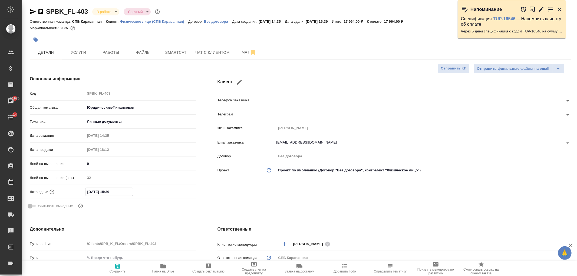
click at [99, 192] on input "24.09.2025 15:39" at bounding box center [109, 192] width 47 height 8
click at [115, 54] on span "Работы" at bounding box center [111, 52] width 26 height 7
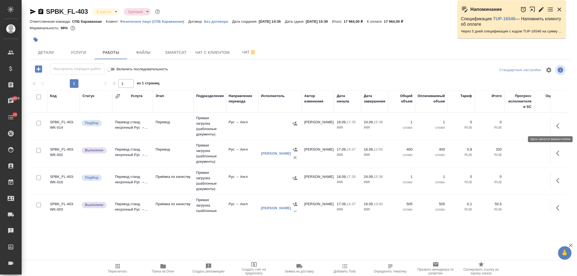
click at [557, 126] on icon "button" at bounding box center [560, 126] width 6 height 6
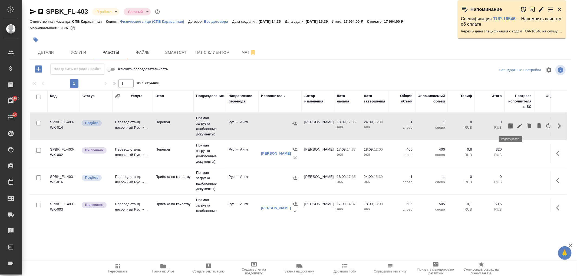
click at [517, 123] on icon "button" at bounding box center [520, 126] width 6 height 6
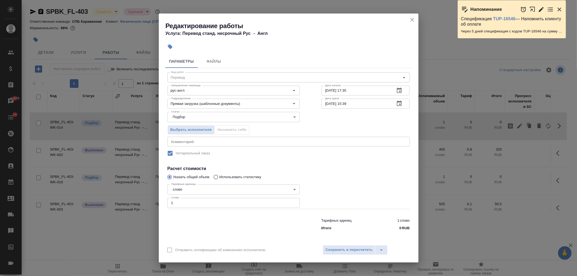
click at [402, 103] on icon "button" at bounding box center [399, 103] width 5 height 5
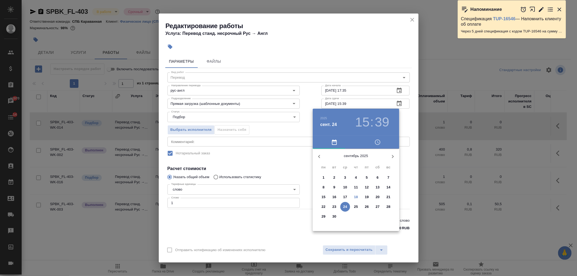
click at [368, 196] on p "19" at bounding box center [367, 197] width 4 height 5
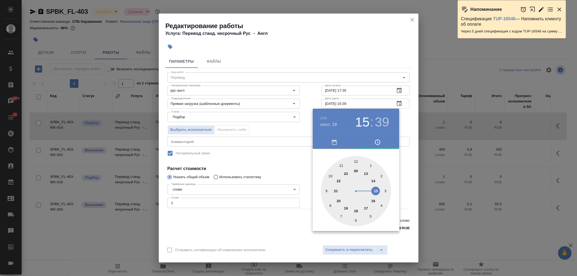
click at [342, 165] on div at bounding box center [356, 191] width 70 height 70
click at [355, 161] on div at bounding box center [356, 191] width 70 height 70
click at [296, 226] on div at bounding box center [288, 138] width 577 height 276
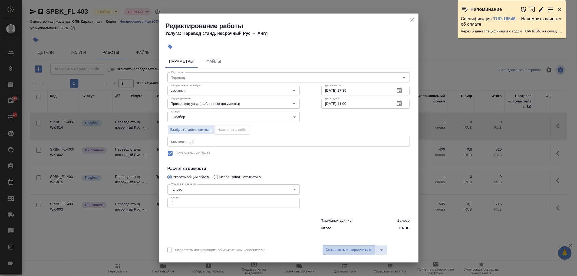
click at [354, 252] on span "Сохранить и пересчитать" at bounding box center [349, 250] width 47 height 6
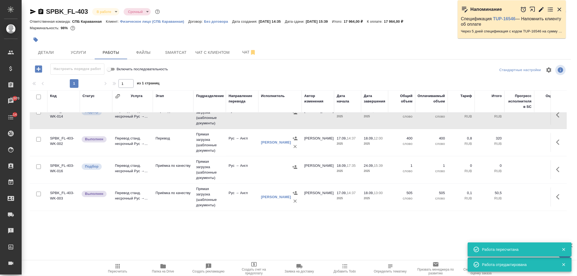
scroll to position [12, 0]
click at [557, 169] on icon "button" at bounding box center [560, 169] width 6 height 6
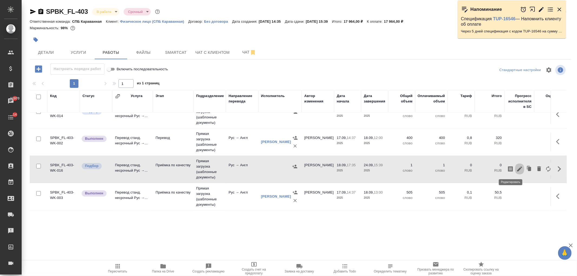
click at [517, 171] on icon "button" at bounding box center [520, 169] width 6 height 6
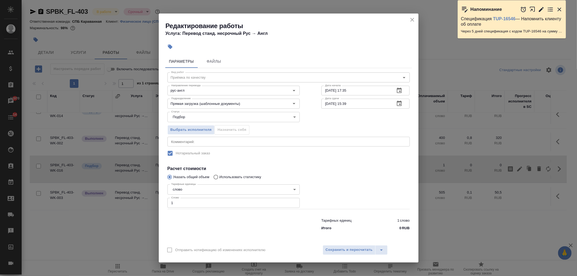
click at [399, 104] on icon "button" at bounding box center [399, 103] width 6 height 6
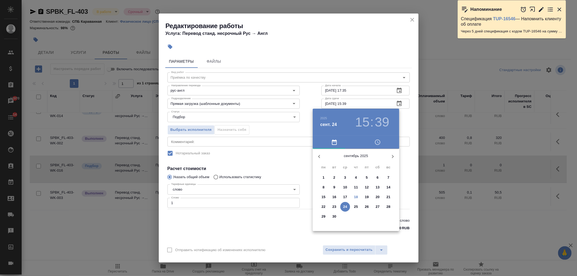
click at [366, 198] on p "19" at bounding box center [367, 197] width 4 height 5
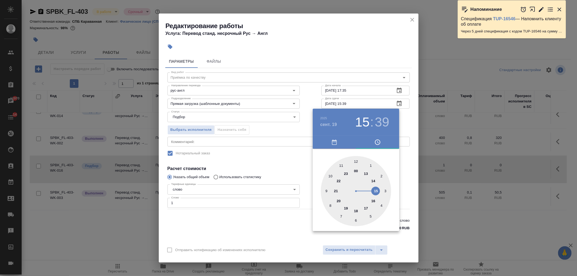
click at [342, 167] on div at bounding box center [356, 191] width 70 height 70
click at [356, 221] on div at bounding box center [356, 191] width 70 height 70
click at [300, 222] on div at bounding box center [288, 138] width 577 height 276
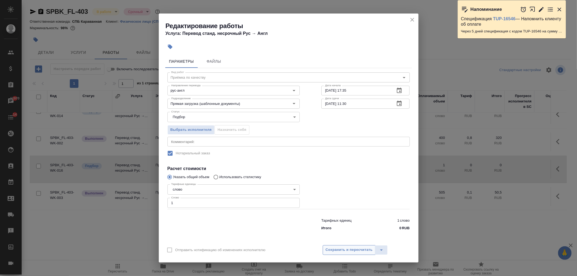
click at [355, 248] on span "Сохранить и пересчитать" at bounding box center [349, 250] width 47 height 6
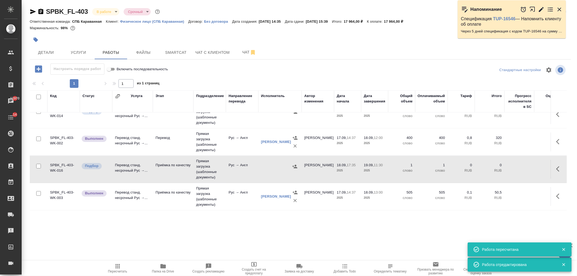
click at [34, 12] on icon "button" at bounding box center [33, 11] width 6 height 5
click at [50, 55] on span "Детали" at bounding box center [46, 52] width 26 height 7
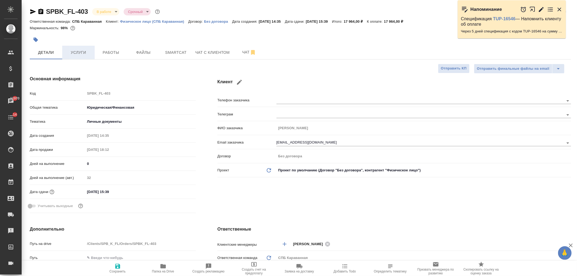
click at [72, 51] on span "Услуги" at bounding box center [79, 52] width 26 height 7
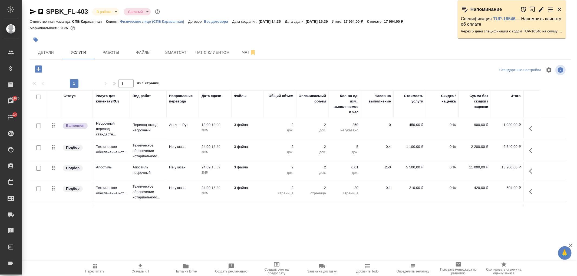
scroll to position [18, 0]
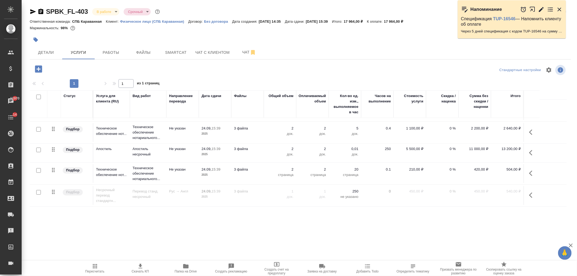
click at [114, 60] on div "SPBK_FL-403 В работе inProgress Срочный urgent Кратко детали заказа Ответственн…" at bounding box center [301, 110] width 548 height 221
click at [108, 41] on div at bounding box center [210, 40] width 361 height 12
click at [109, 51] on span "Работы" at bounding box center [111, 52] width 26 height 7
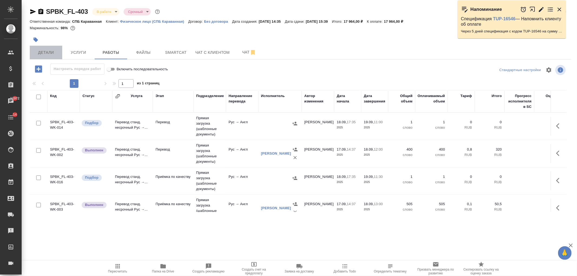
click at [49, 51] on span "Детали" at bounding box center [46, 52] width 26 height 7
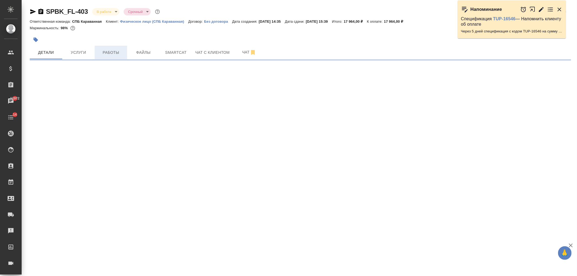
select select "RU"
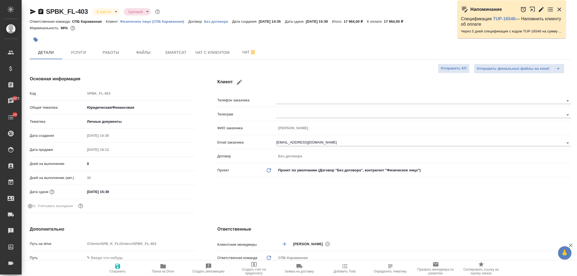
type textarea "x"
click at [112, 47] on button "Работы" at bounding box center [111, 53] width 32 height 14
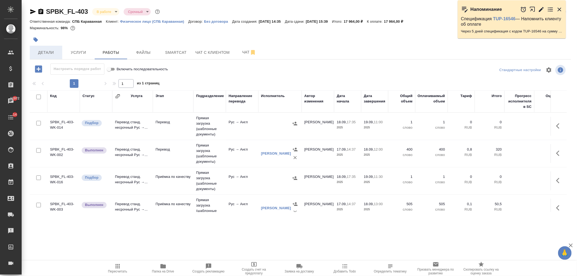
click at [50, 56] on button "Детали" at bounding box center [46, 53] width 32 height 14
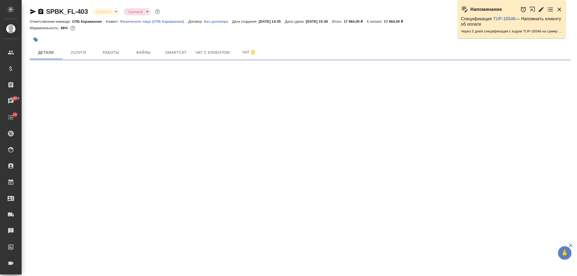
select select "RU"
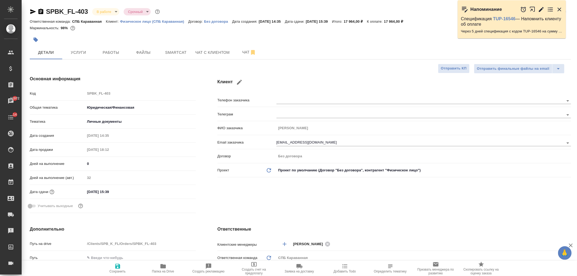
type textarea "x"
click at [380, 206] on div "Клиент Телефон заказчика [PERSON_NAME] заказчика [PERSON_NAME] Email заказчика …" at bounding box center [395, 145] width 376 height 161
type textarea "x"
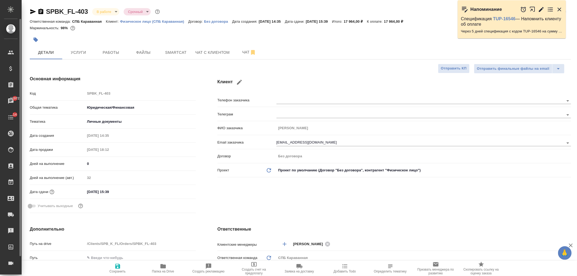
type textarea "x"
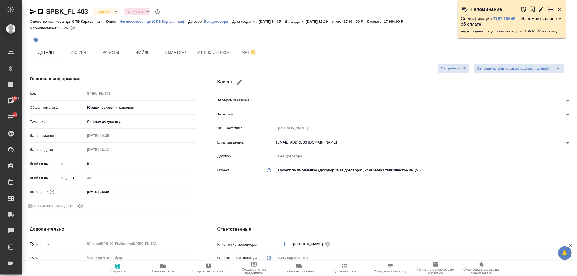
type textarea "x"
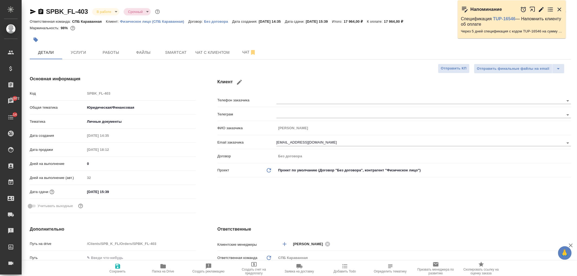
type textarea "x"
click at [111, 58] on button "Работы" at bounding box center [111, 53] width 32 height 14
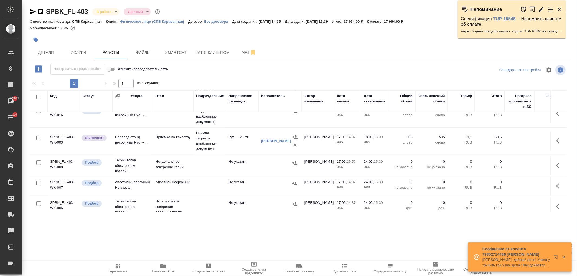
scroll to position [78, 0]
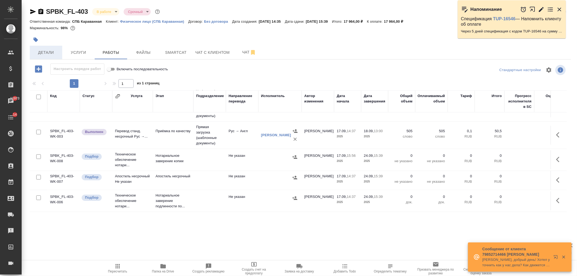
click at [54, 53] on span "Детали" at bounding box center [46, 52] width 26 height 7
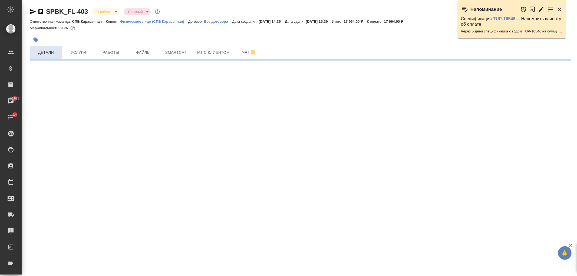
select select "RU"
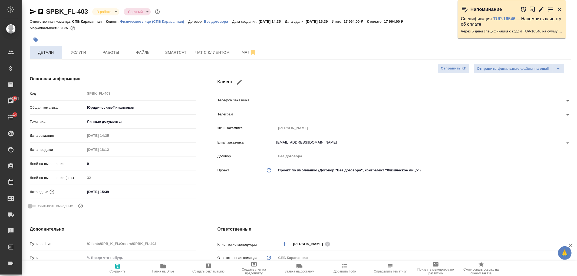
type textarea "x"
click at [120, 50] on span "Работы" at bounding box center [111, 52] width 26 height 7
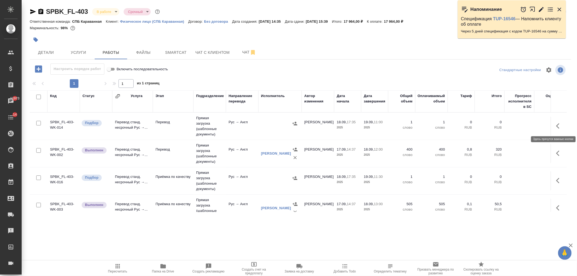
click at [557, 123] on icon "button" at bounding box center [560, 126] width 6 height 6
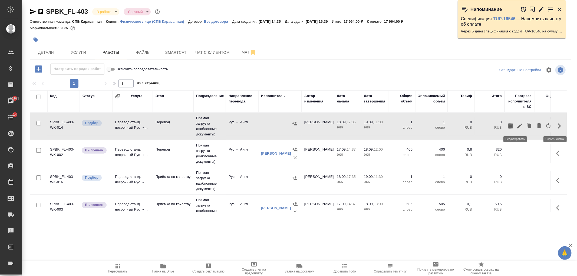
click at [517, 125] on icon "button" at bounding box center [520, 126] width 6 height 6
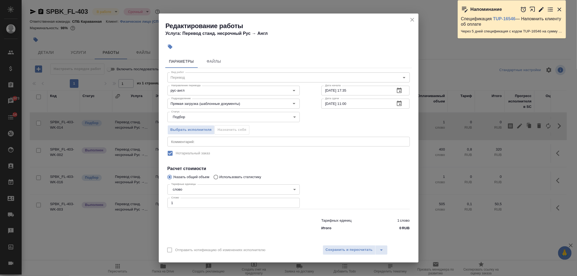
click at [388, 103] on input "19.09.2025 11:00" at bounding box center [357, 104] width 70 height 10
type input "19.09.2025 11:30"
click at [349, 250] on span "Сохранить и пересчитать" at bounding box center [349, 250] width 47 height 6
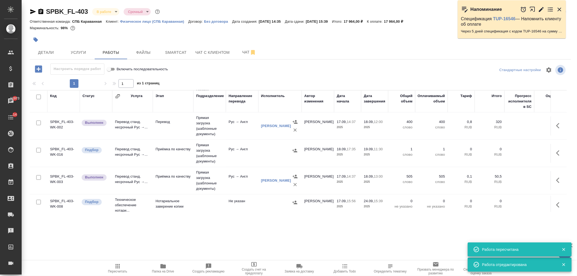
scroll to position [29, 0]
click at [557, 153] on icon "button" at bounding box center [560, 152] width 6 height 6
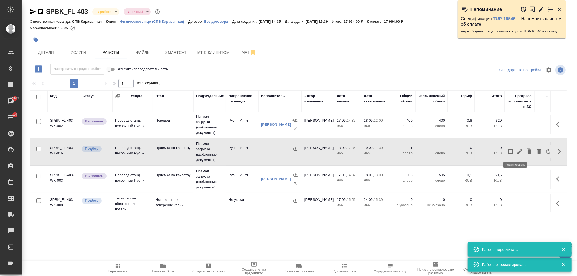
click at [517, 152] on icon "button" at bounding box center [520, 152] width 6 height 6
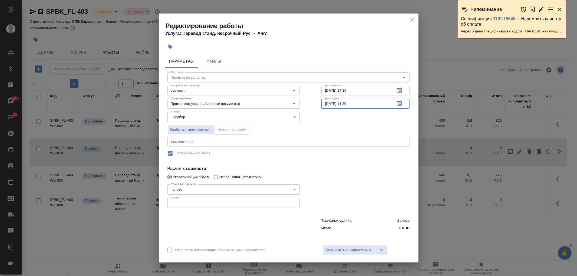
drag, startPoint x: 348, startPoint y: 104, endPoint x: 359, endPoint y: 106, distance: 11.3
click at [359, 106] on input "19.09.2025 11:30" at bounding box center [357, 104] width 70 height 10
type input "19.09.2025 12:00"
click at [358, 248] on span "Сохранить и пересчитать" at bounding box center [349, 250] width 47 height 6
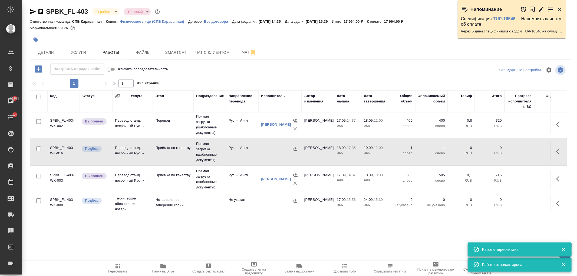
scroll to position [0, 0]
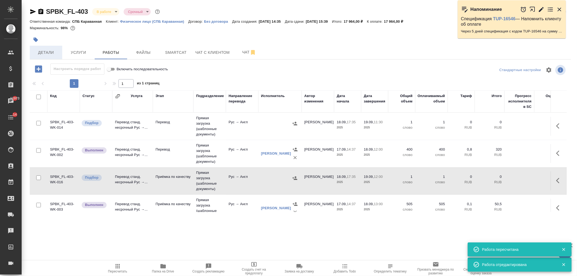
click at [48, 55] on span "Детали" at bounding box center [46, 52] width 26 height 7
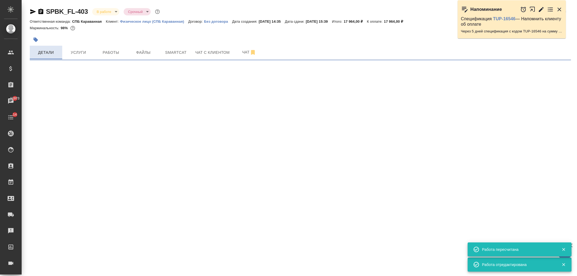
select select "RU"
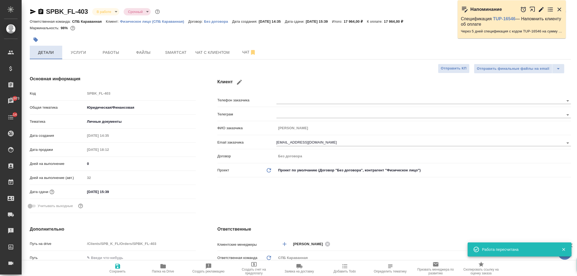
type textarea "x"
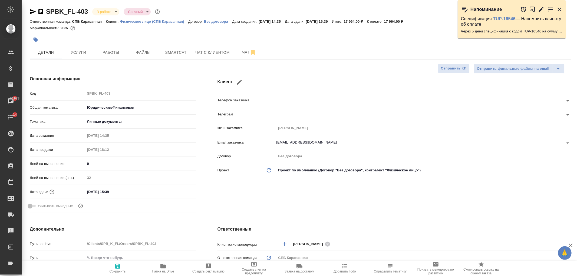
type textarea "x"
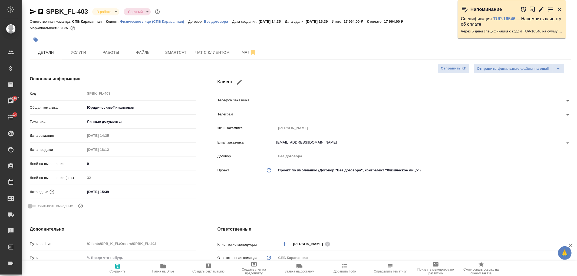
type textarea "x"
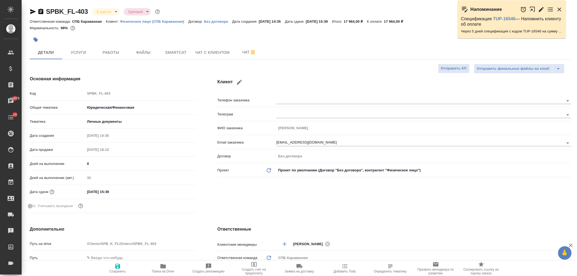
type textarea "x"
click at [116, 55] on span "Работы" at bounding box center [111, 52] width 26 height 7
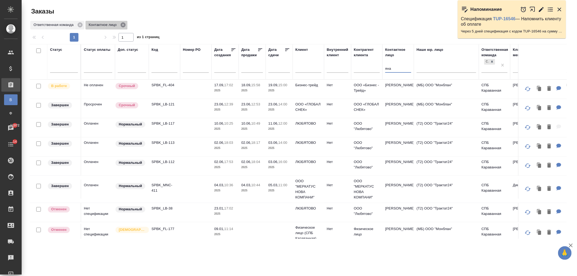
click at [122, 24] on icon at bounding box center [123, 24] width 5 height 5
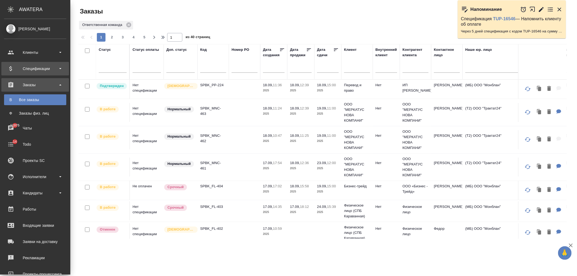
click at [43, 66] on div "Спецификации" at bounding box center [35, 69] width 62 height 8
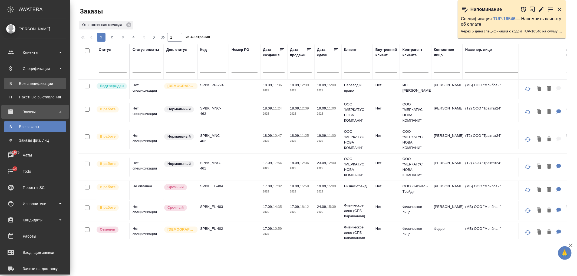
click at [44, 81] on div "Все спецификации" at bounding box center [35, 83] width 57 height 5
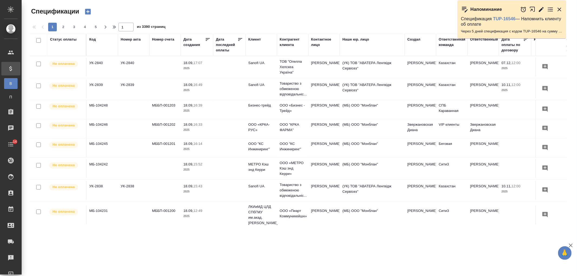
click at [254, 39] on div "Клиент" at bounding box center [255, 39] width 12 height 5
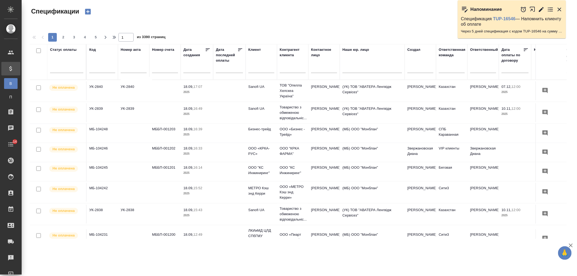
click at [260, 68] on input "text" at bounding box center [262, 69] width 26 height 7
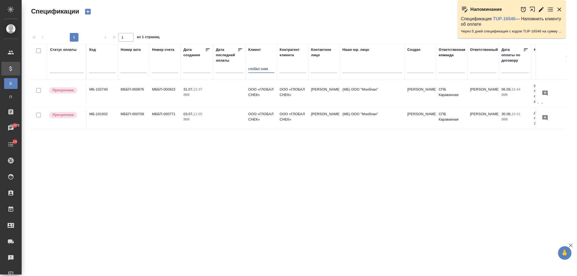
type input "глобал снек"
click at [278, 90] on td "ООО «ГЛОБАЛ СНЕК»" at bounding box center [292, 93] width 31 height 19
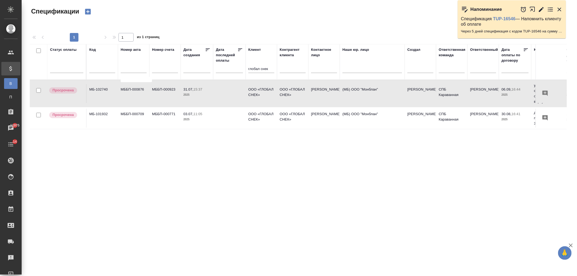
click at [278, 90] on td "ООО «ГЛОБАЛ СНЕК»" at bounding box center [292, 93] width 31 height 19
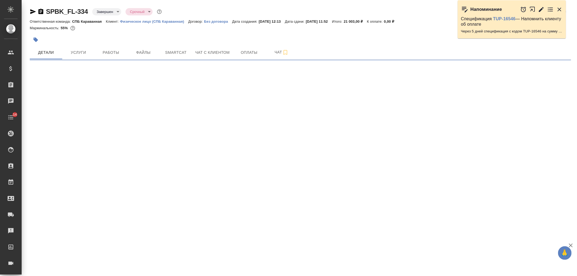
select select "RU"
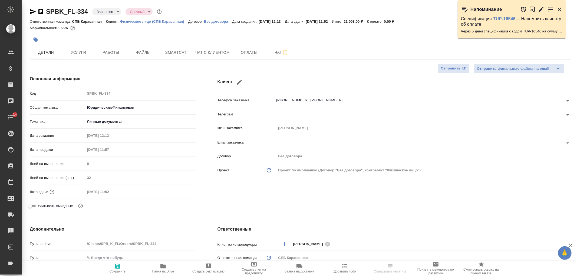
type textarea "x"
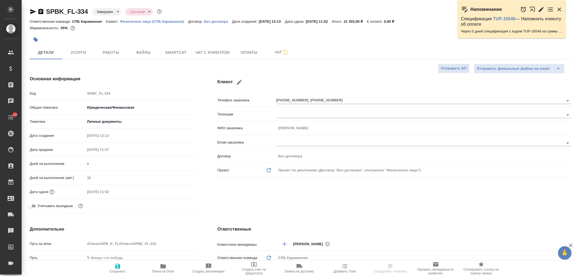
type textarea "x"
click at [277, 194] on div "Клиент Телефон заказчика [PHONE_NUMBER], [PHONE_NUMBER] Телеграм ФИО заказчика …" at bounding box center [395, 145] width 376 height 161
click at [91, 53] on span "Услуги" at bounding box center [79, 52] width 26 height 7
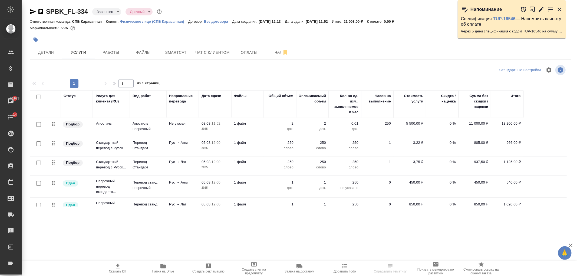
click at [161, 266] on icon "button" at bounding box center [163, 267] width 5 height 4
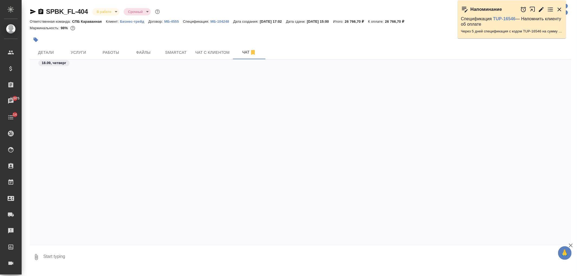
scroll to position [1135, 0]
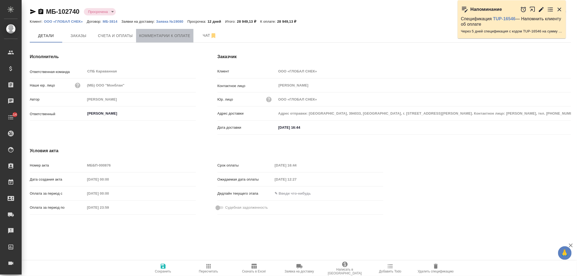
click at [158, 38] on span "Комментарии к оплате" at bounding box center [164, 35] width 51 height 7
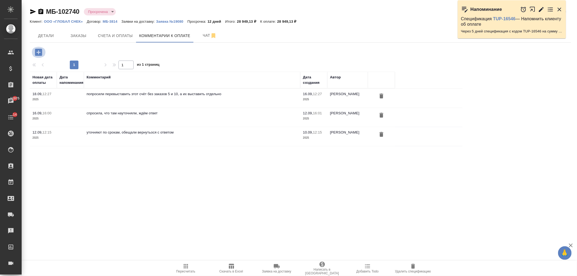
click at [40, 52] on icon "button" at bounding box center [38, 52] width 7 height 7
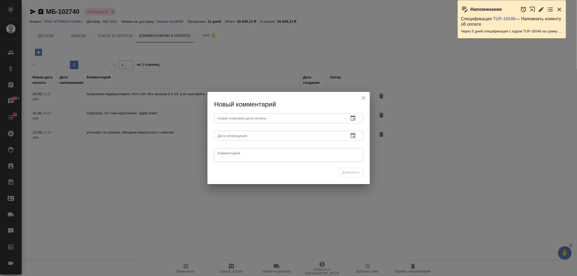
click at [255, 123] on input "text" at bounding box center [279, 118] width 130 height 10
click at [358, 121] on button "button" at bounding box center [353, 118] width 13 height 13
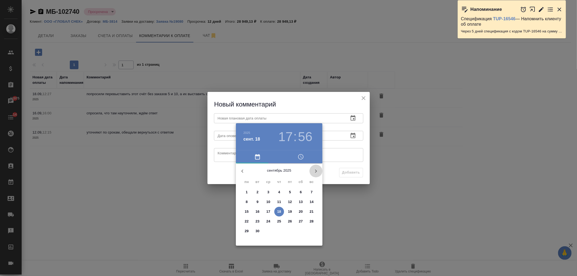
click at [318, 171] on icon "button" at bounding box center [316, 171] width 6 height 6
click at [266, 192] on span "1" at bounding box center [269, 192] width 10 height 5
type input "01.10.2025 17:56"
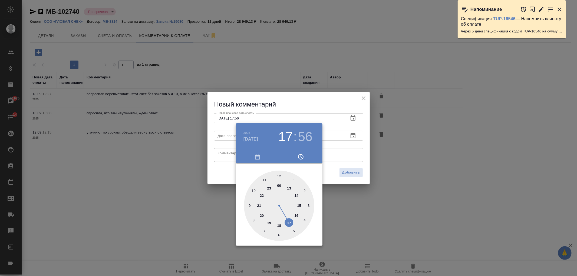
click at [340, 138] on div at bounding box center [288, 138] width 577 height 276
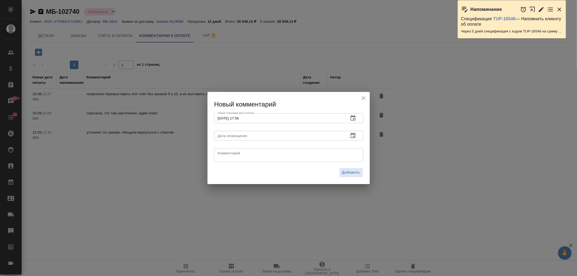
click at [330, 155] on textarea at bounding box center [289, 155] width 142 height 8
type textarea "обещали попытаться пораньше"
click at [358, 174] on span "Добавить" at bounding box center [351, 173] width 18 height 6
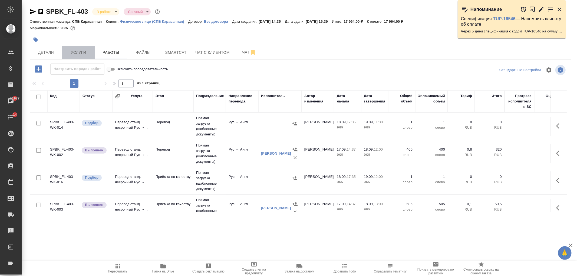
click at [71, 54] on span "Услуги" at bounding box center [79, 52] width 26 height 7
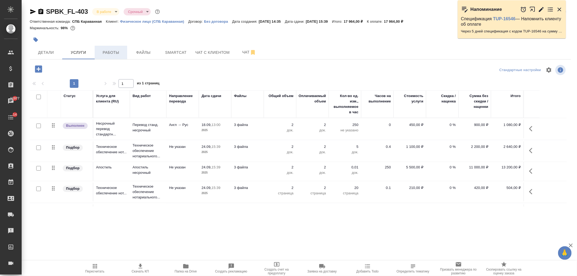
click at [103, 56] on button "Работы" at bounding box center [111, 53] width 32 height 14
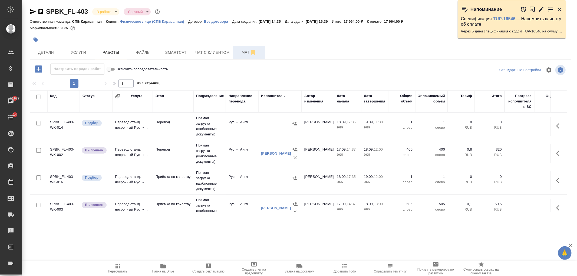
click at [237, 50] on span "Чат" at bounding box center [249, 52] width 26 height 7
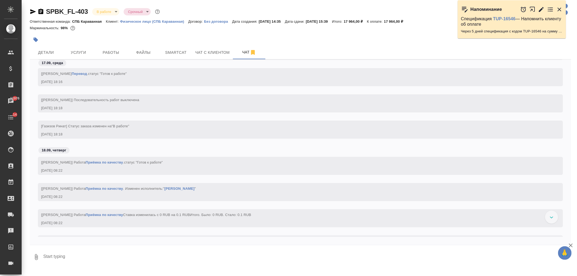
scroll to position [602, 0]
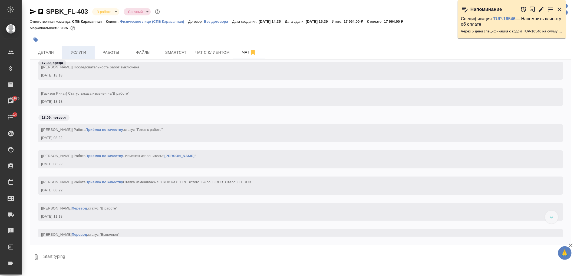
click at [79, 48] on button "Услуги" at bounding box center [78, 53] width 32 height 14
